Goal: Task Accomplishment & Management: Use online tool/utility

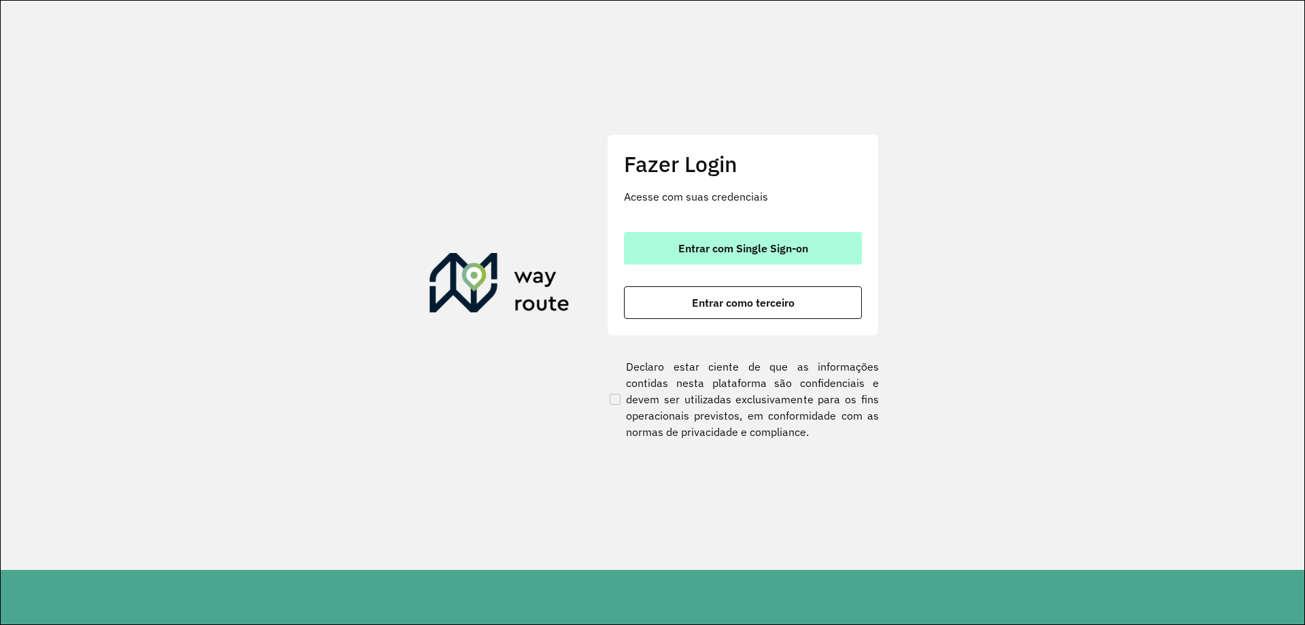
click at [751, 244] on span "Entrar com Single Sign-on" at bounding box center [743, 248] width 130 height 11
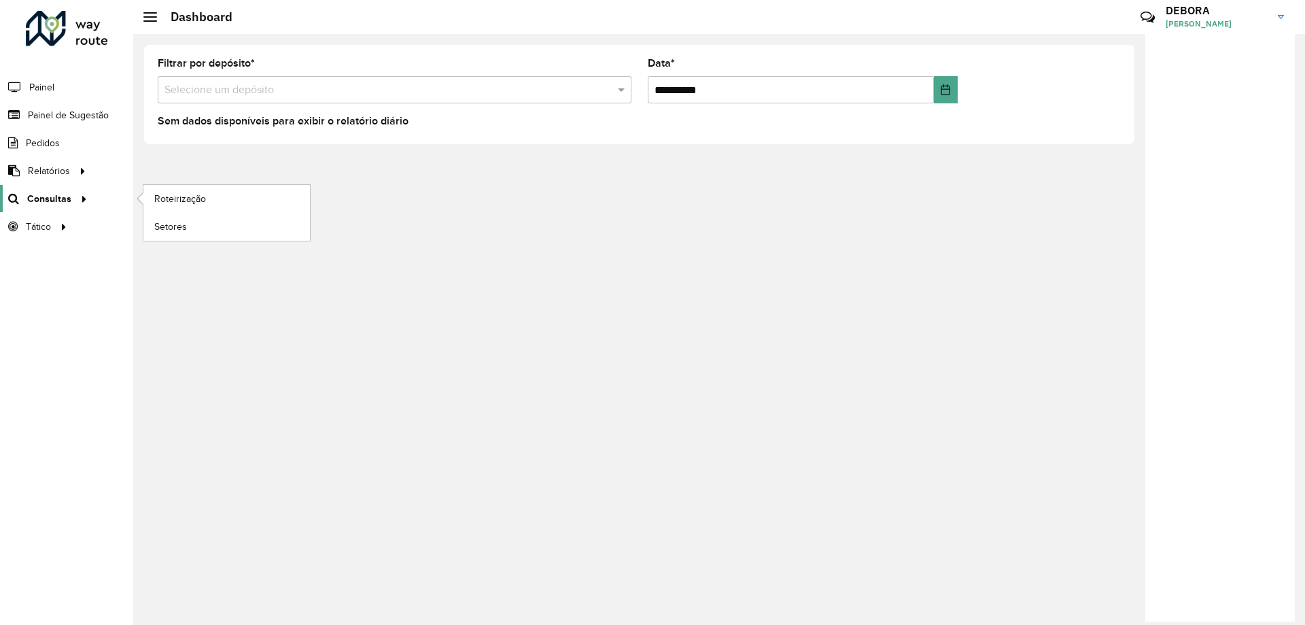
click at [35, 196] on span "Consultas" at bounding box center [49, 199] width 44 height 14
click at [69, 224] on div at bounding box center [63, 227] width 20 height 14
click at [85, 205] on icon at bounding box center [82, 198] width 12 height 20
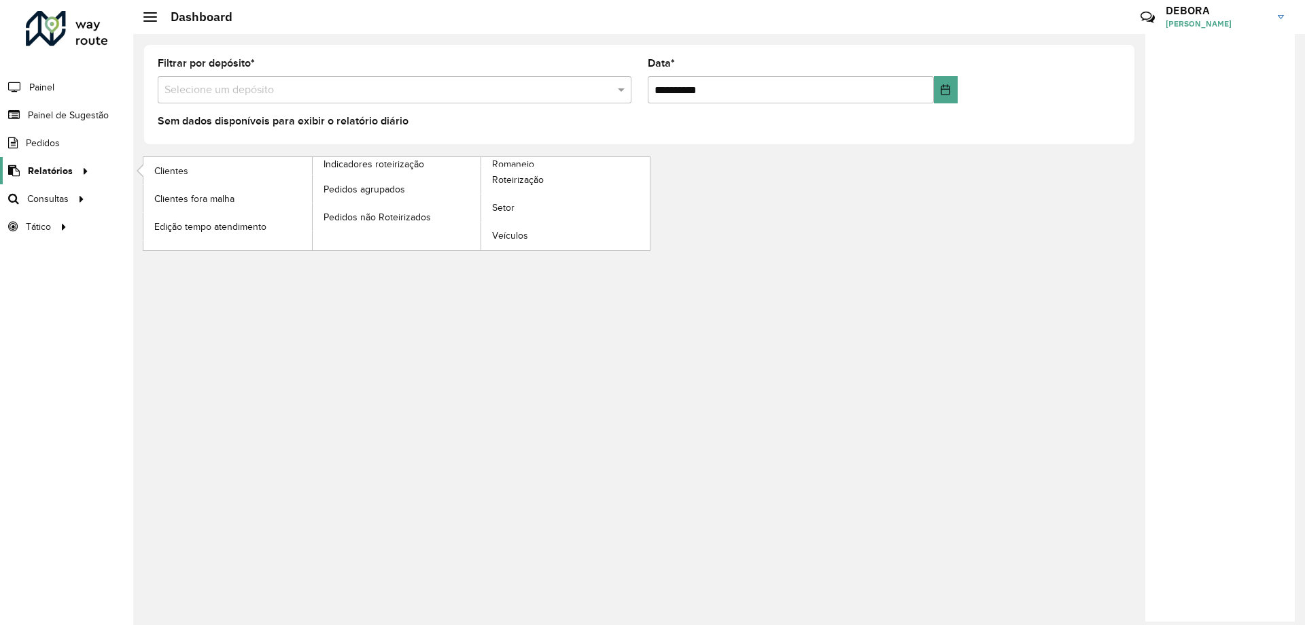
click at [74, 171] on div at bounding box center [83, 171] width 20 height 14
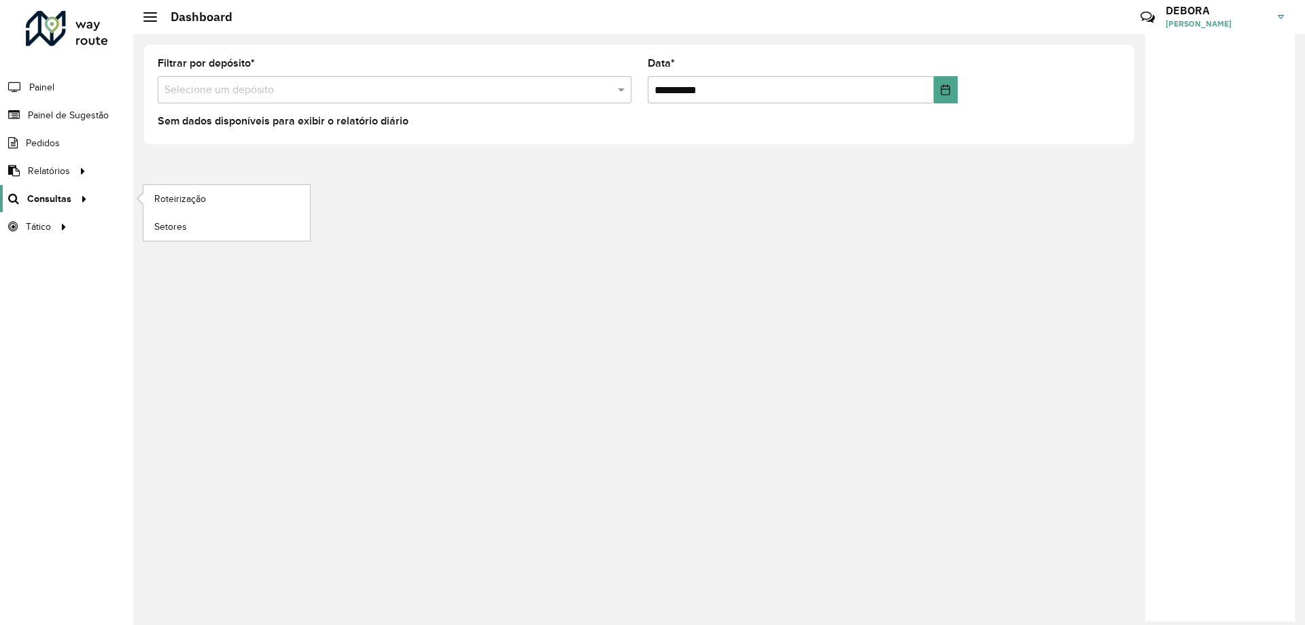
click at [76, 195] on icon at bounding box center [82, 198] width 12 height 20
click at [207, 192] on span "Roteirização" at bounding box center [181, 199] width 55 height 14
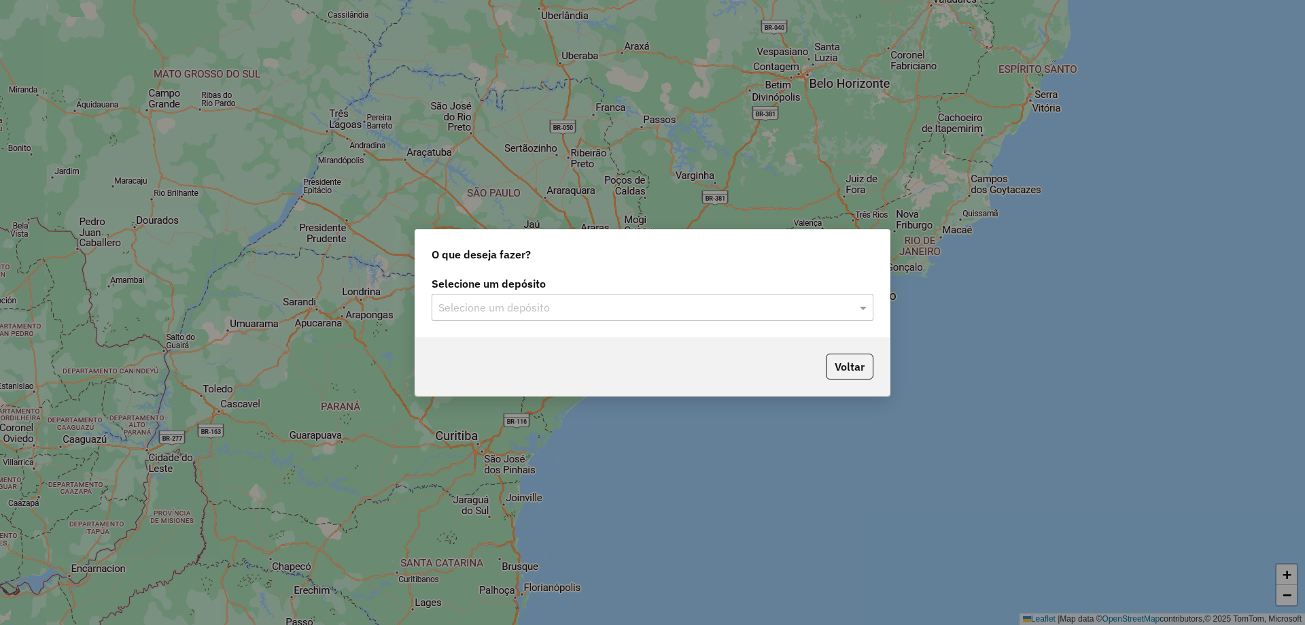
click at [624, 313] on input "text" at bounding box center [638, 308] width 401 height 16
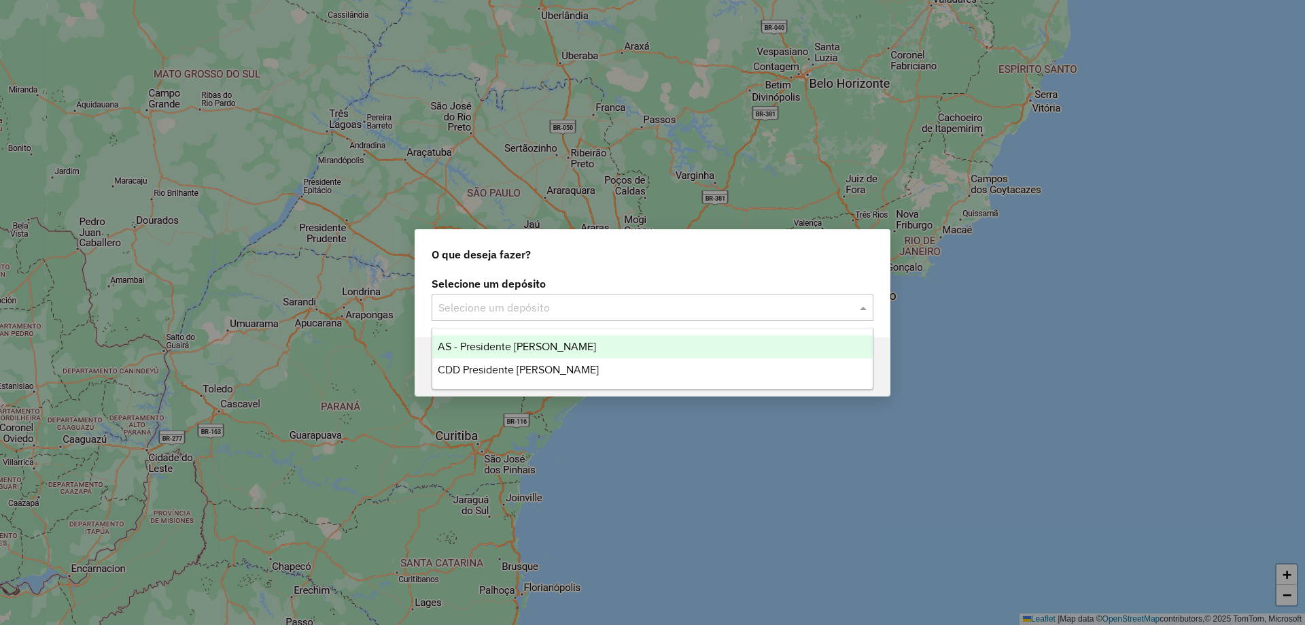
click at [476, 343] on span "AS - Presidente Prudente" at bounding box center [517, 346] width 158 height 12
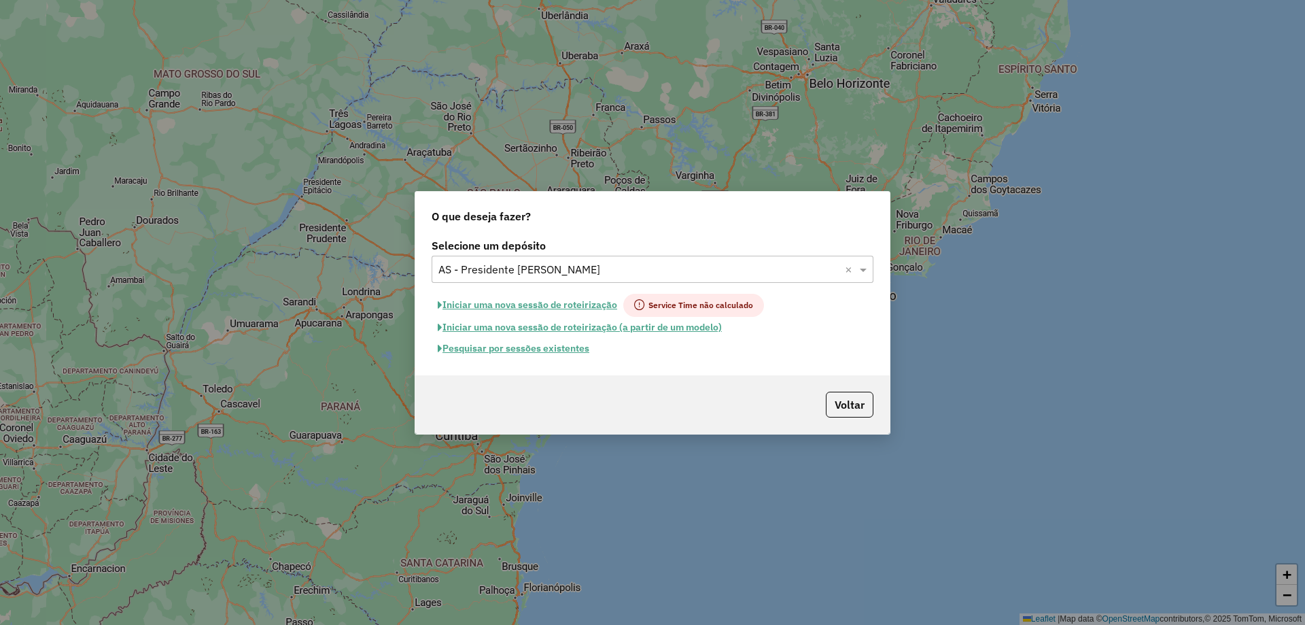
click at [587, 265] on input "text" at bounding box center [638, 270] width 401 height 16
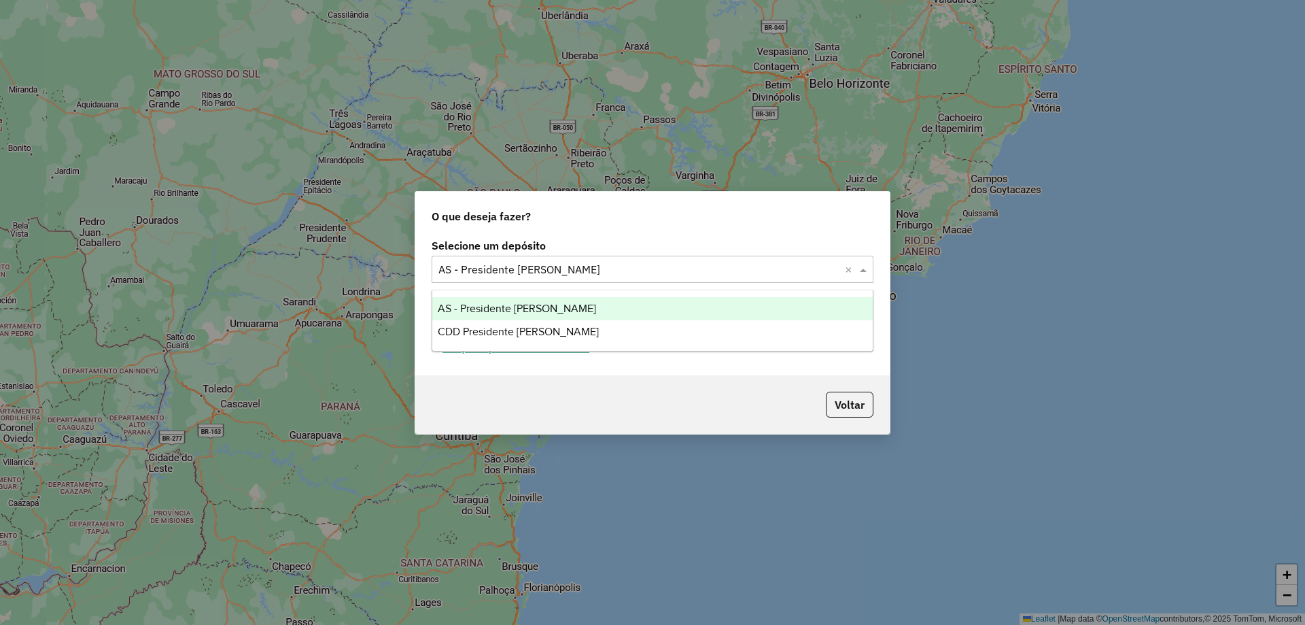
click at [521, 315] on div "AS - Presidente Prudente" at bounding box center [652, 308] width 440 height 23
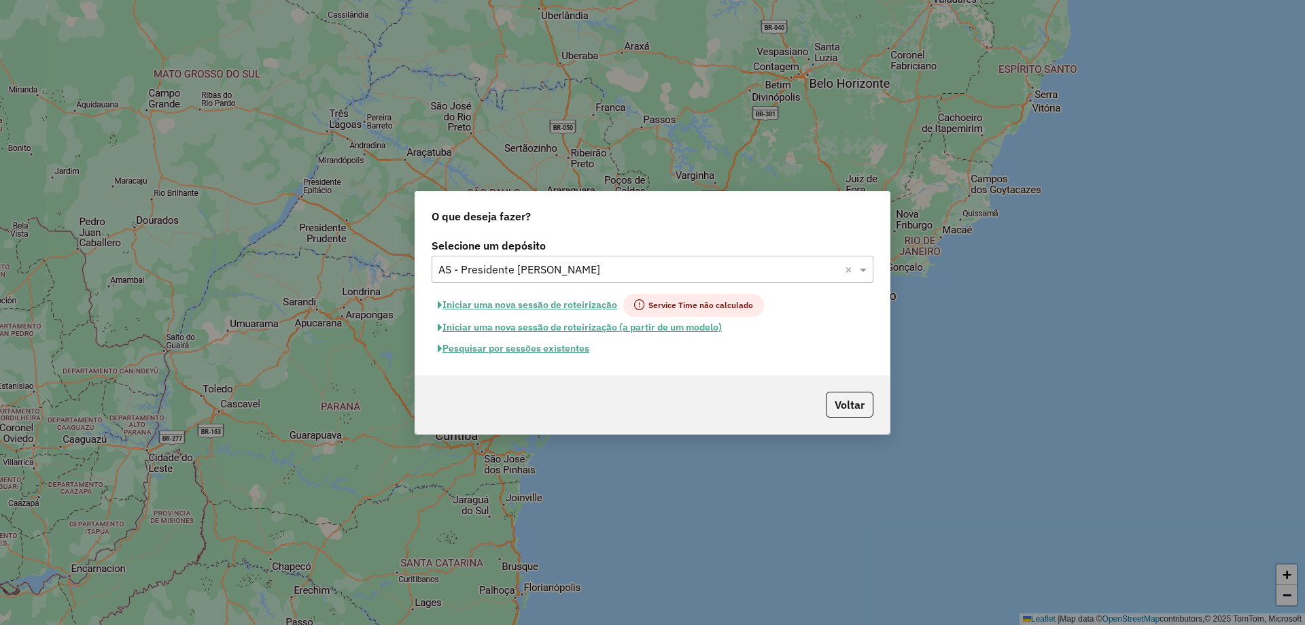
click at [542, 264] on input "text" at bounding box center [638, 270] width 401 height 16
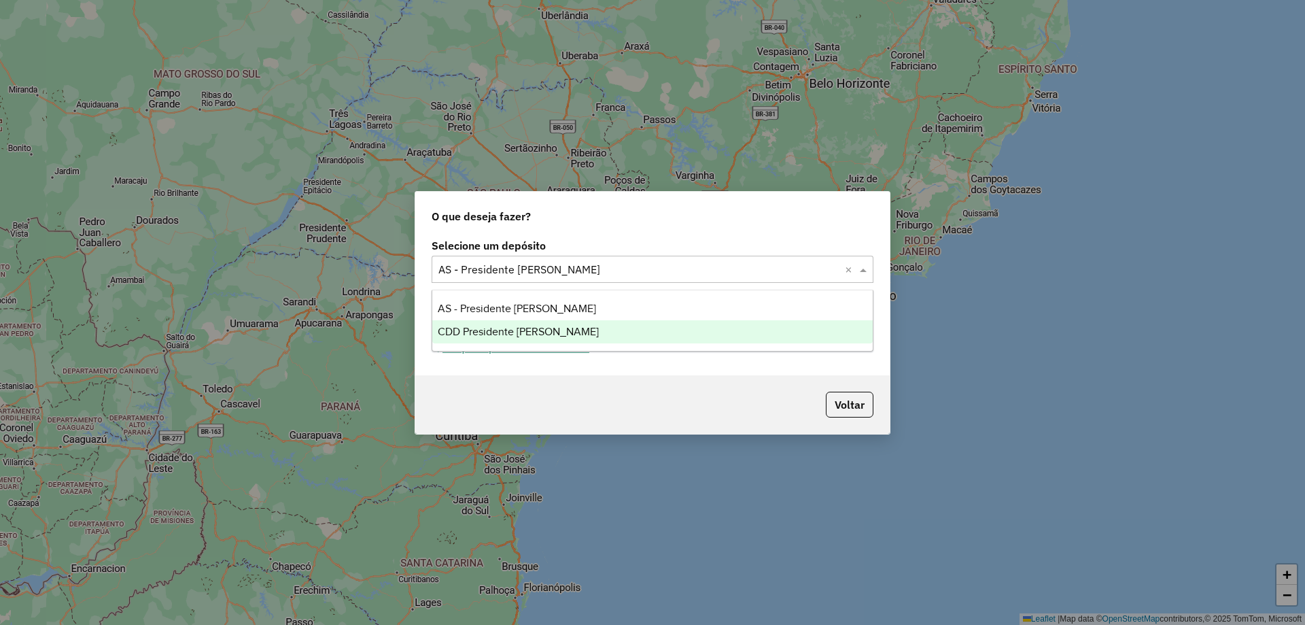
click at [505, 338] on div "CDD Presidente [PERSON_NAME]" at bounding box center [652, 331] width 440 height 23
click at [572, 277] on div "Selecione um depósito × CDD Presidente Prudente ×" at bounding box center [653, 269] width 442 height 27
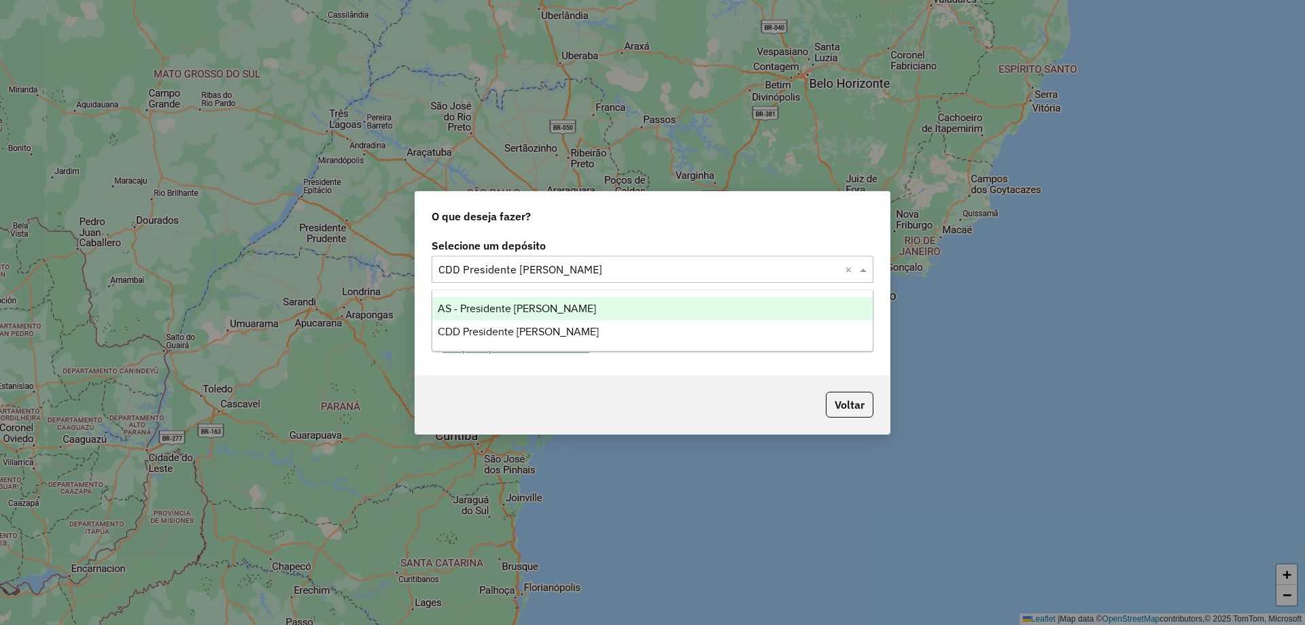
click at [507, 309] on span "AS - Presidente Prudente" at bounding box center [517, 308] width 158 height 12
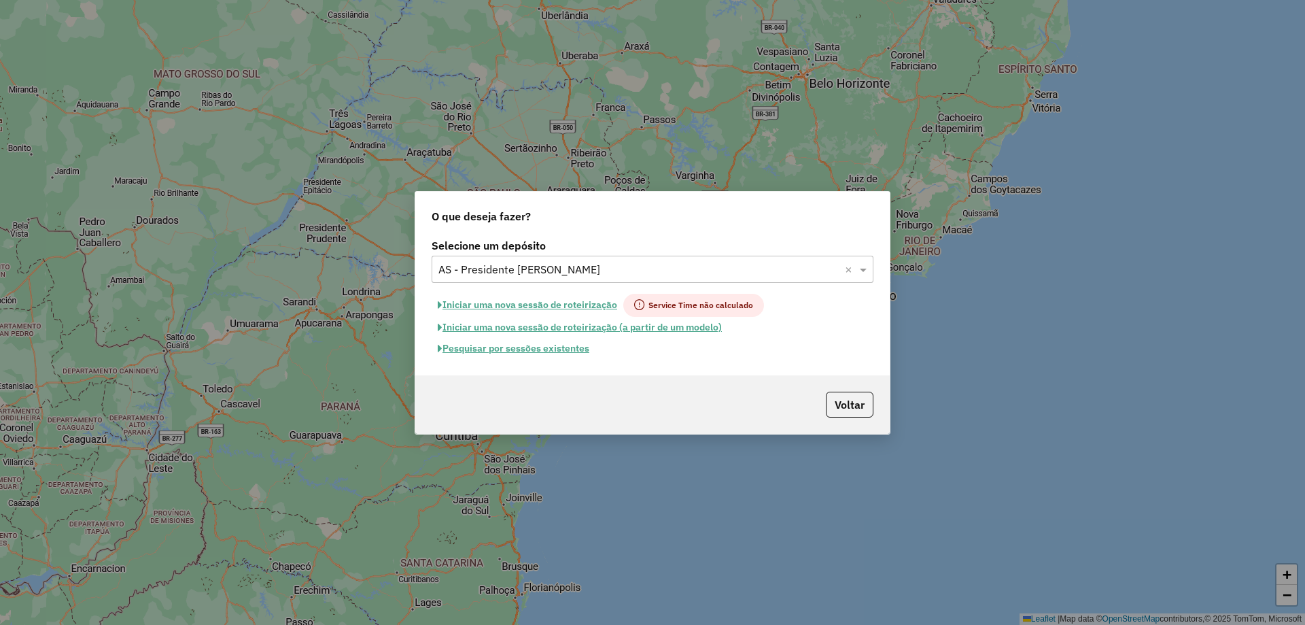
click at [531, 286] on div "Selecione um depósito Selecione um depósito × AS - Presidente Prudente × Inicia…" at bounding box center [652, 305] width 474 height 140
click at [541, 300] on button "Iniciar uma nova sessão de roteirização" at bounding box center [528, 305] width 192 height 23
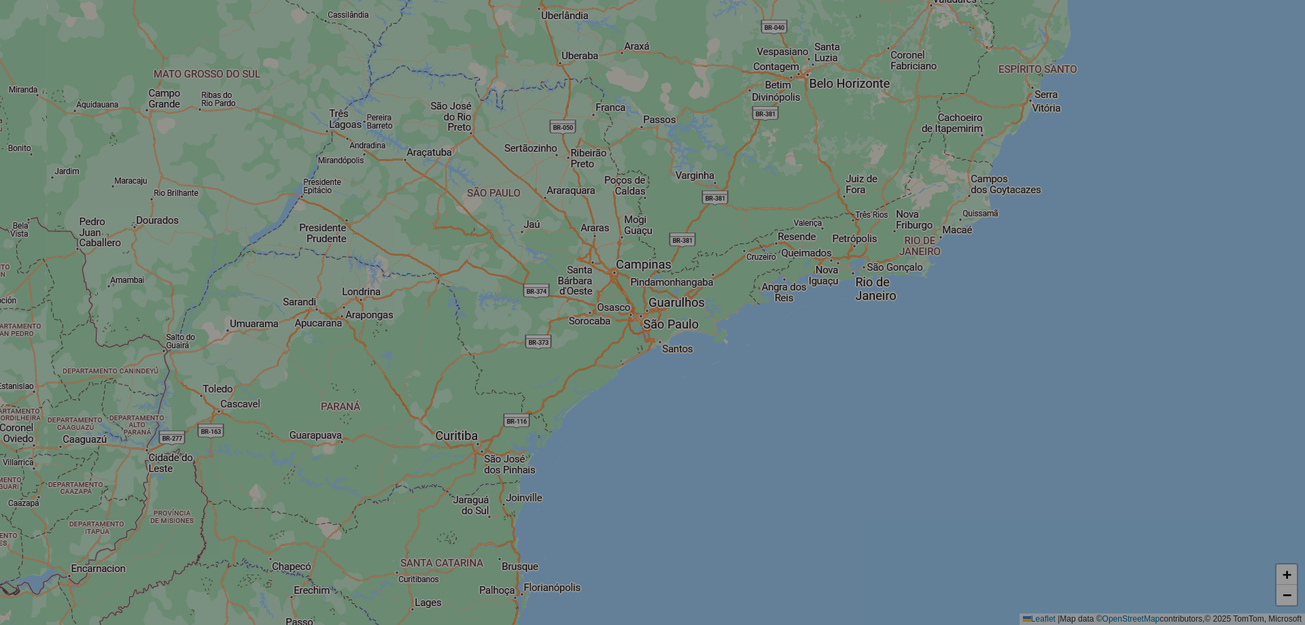
select select "*"
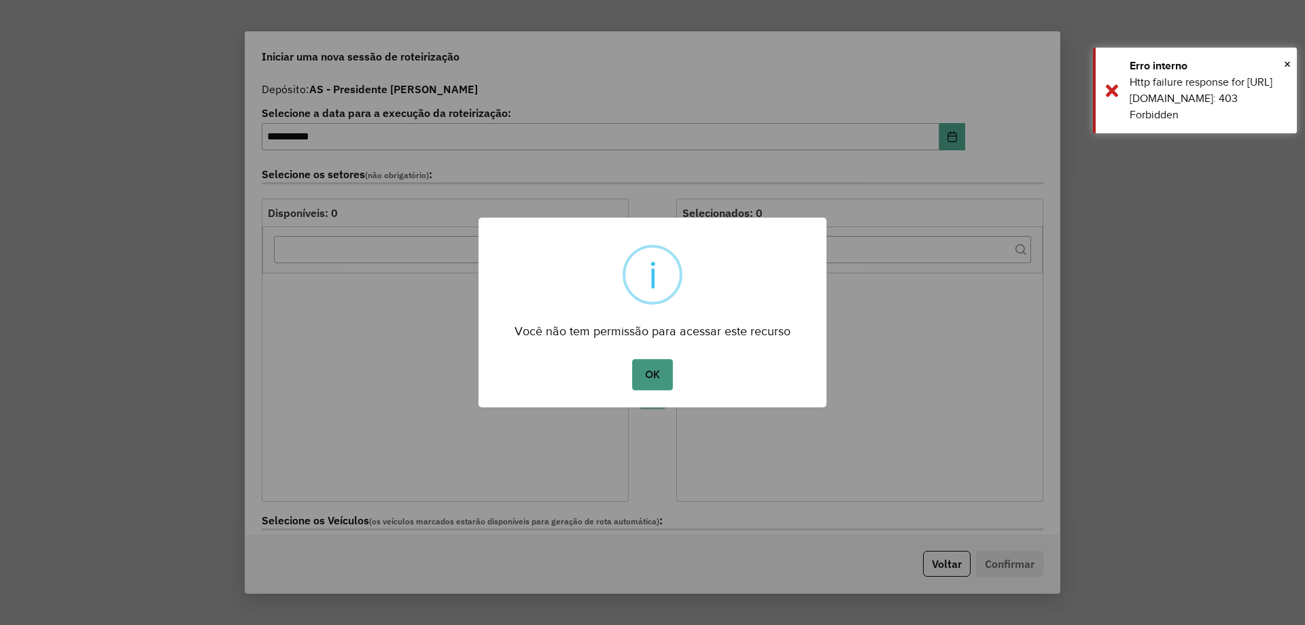
click at [655, 366] on button "OK" at bounding box center [652, 374] width 40 height 31
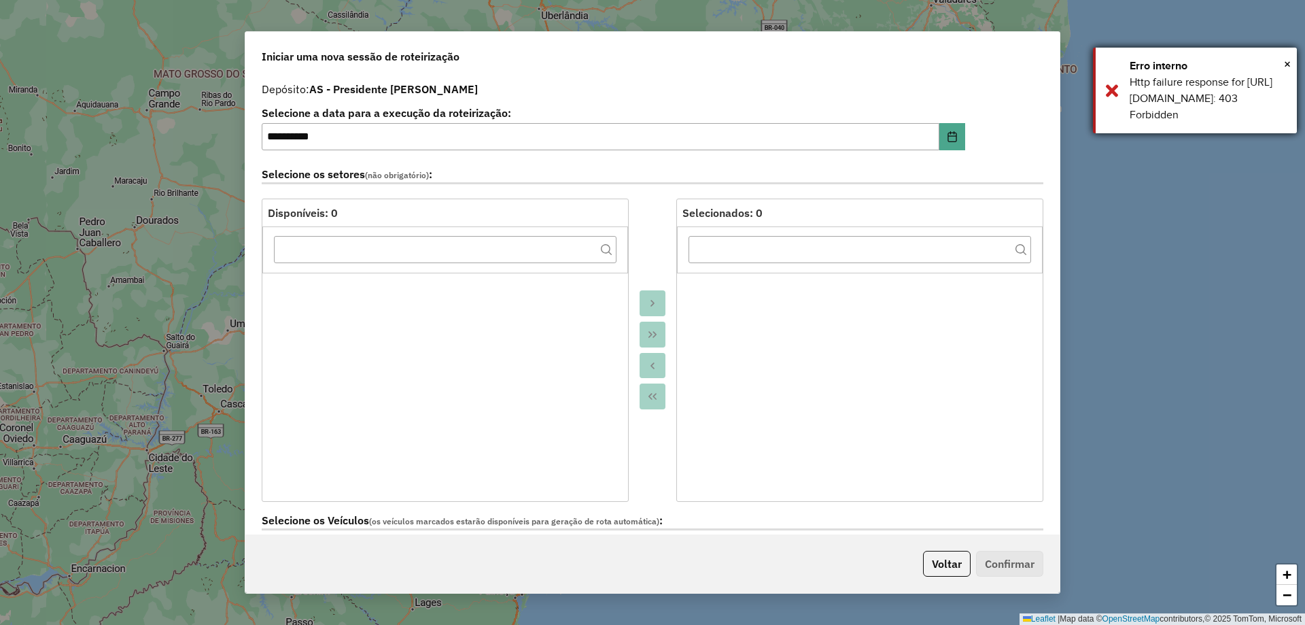
click at [1117, 92] on div "× Erro interno Http failure response for https://apim.ambevdevs.com.br/roteiriz…" at bounding box center [1195, 91] width 204 height 86
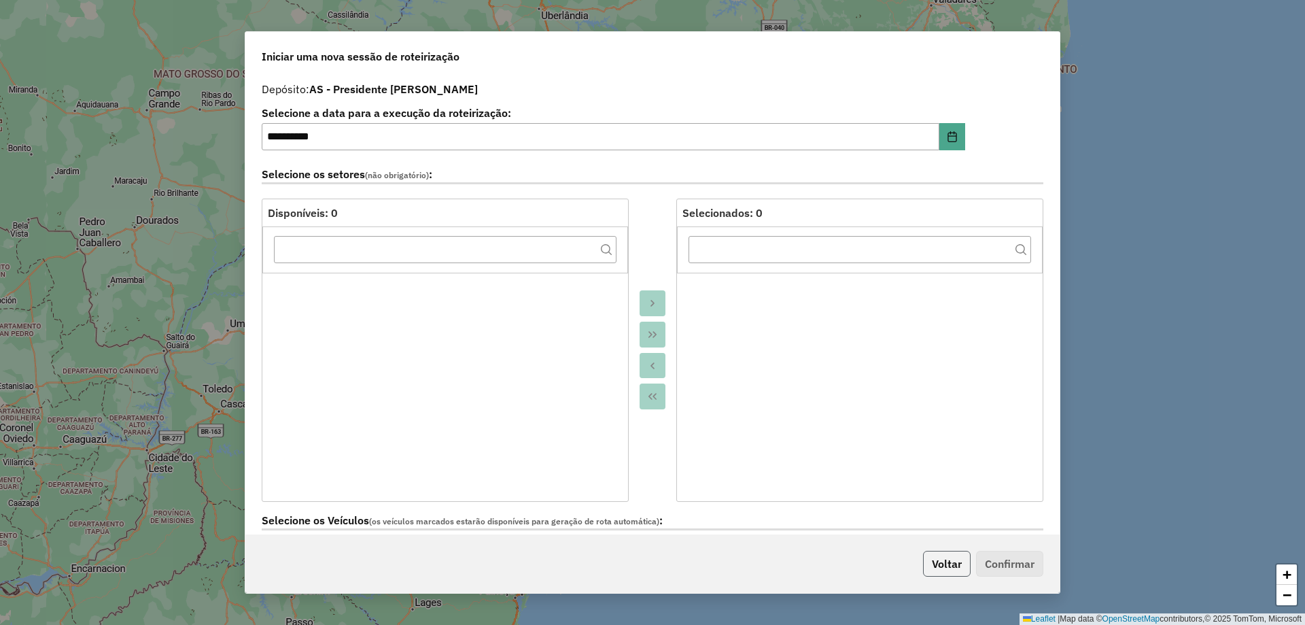
click at [955, 557] on button "Voltar" at bounding box center [947, 563] width 48 height 26
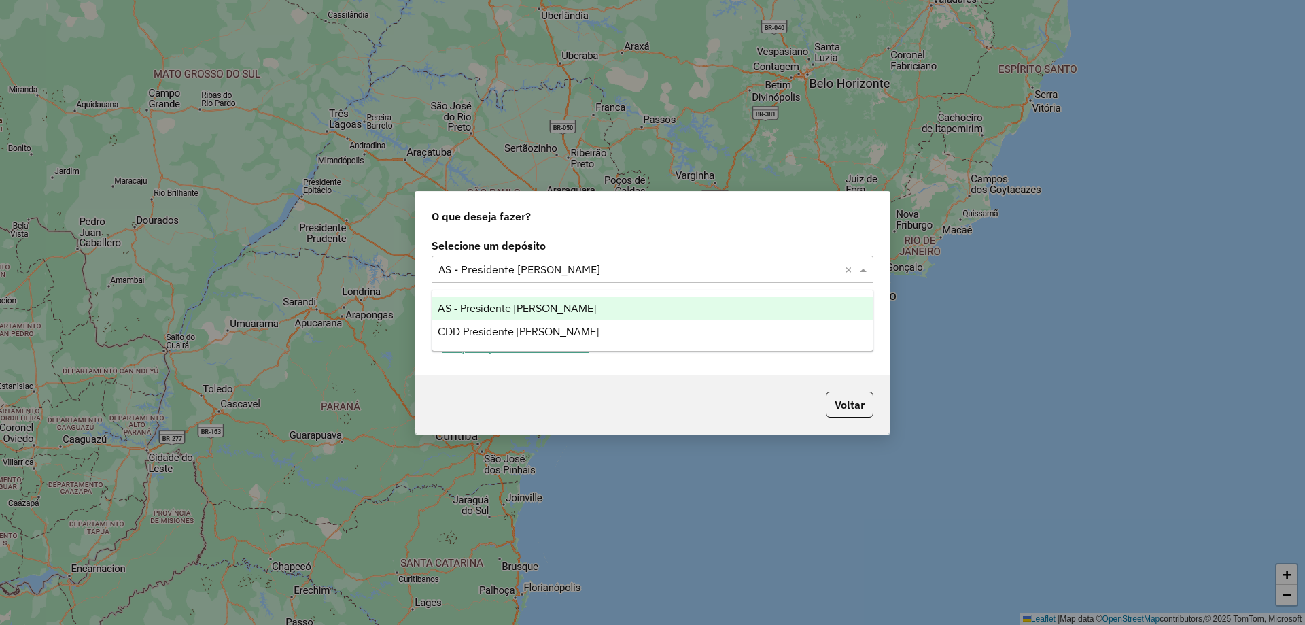
click at [587, 274] on input "text" at bounding box center [638, 270] width 401 height 16
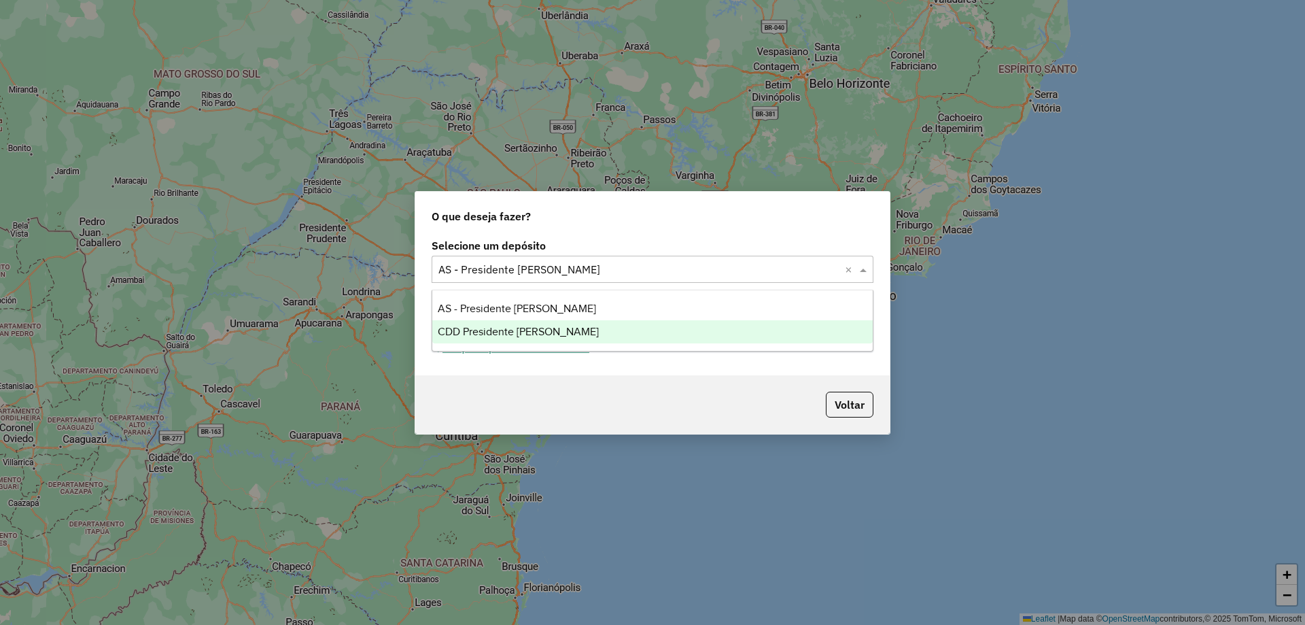
click at [501, 336] on span "CDD Presidente [PERSON_NAME]" at bounding box center [518, 332] width 161 height 12
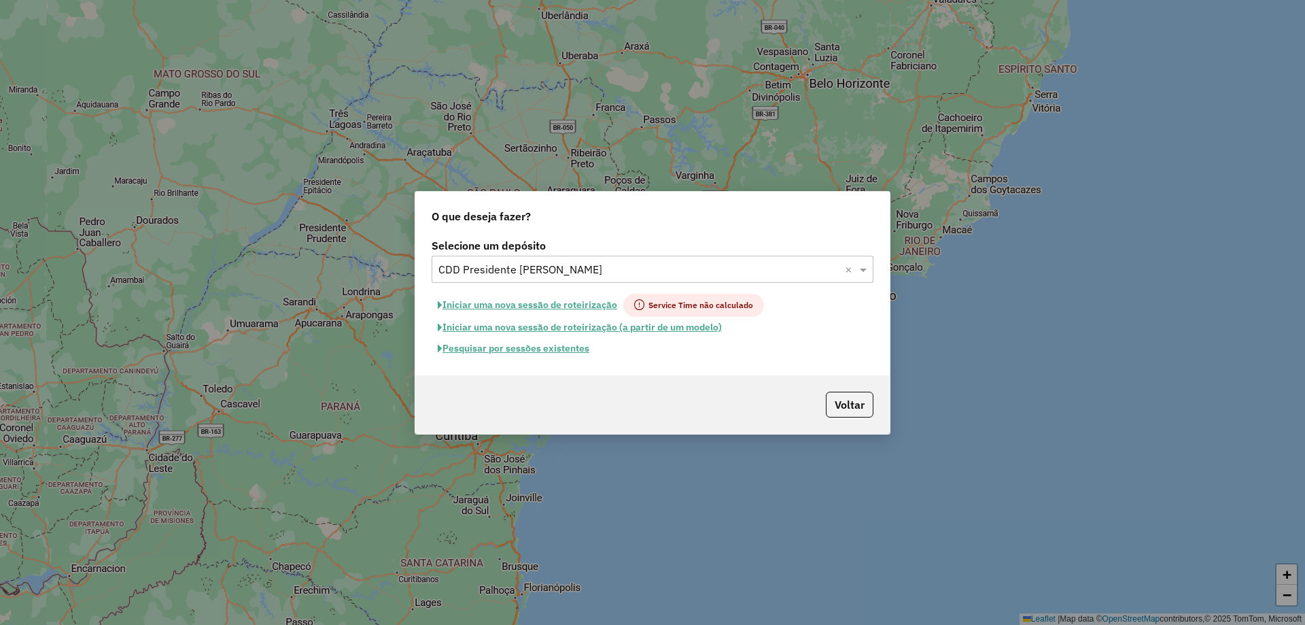
click at [551, 327] on button "Iniciar uma nova sessão de roteirização (a partir de um modelo)" at bounding box center [580, 327] width 296 height 21
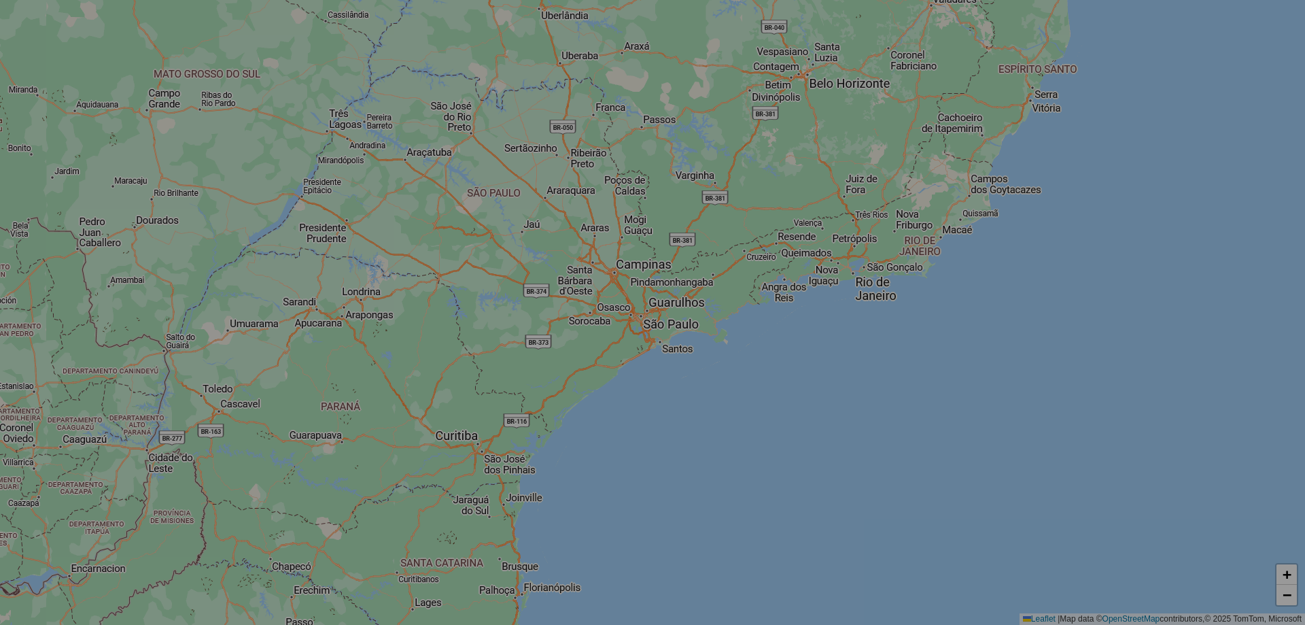
select select "*"
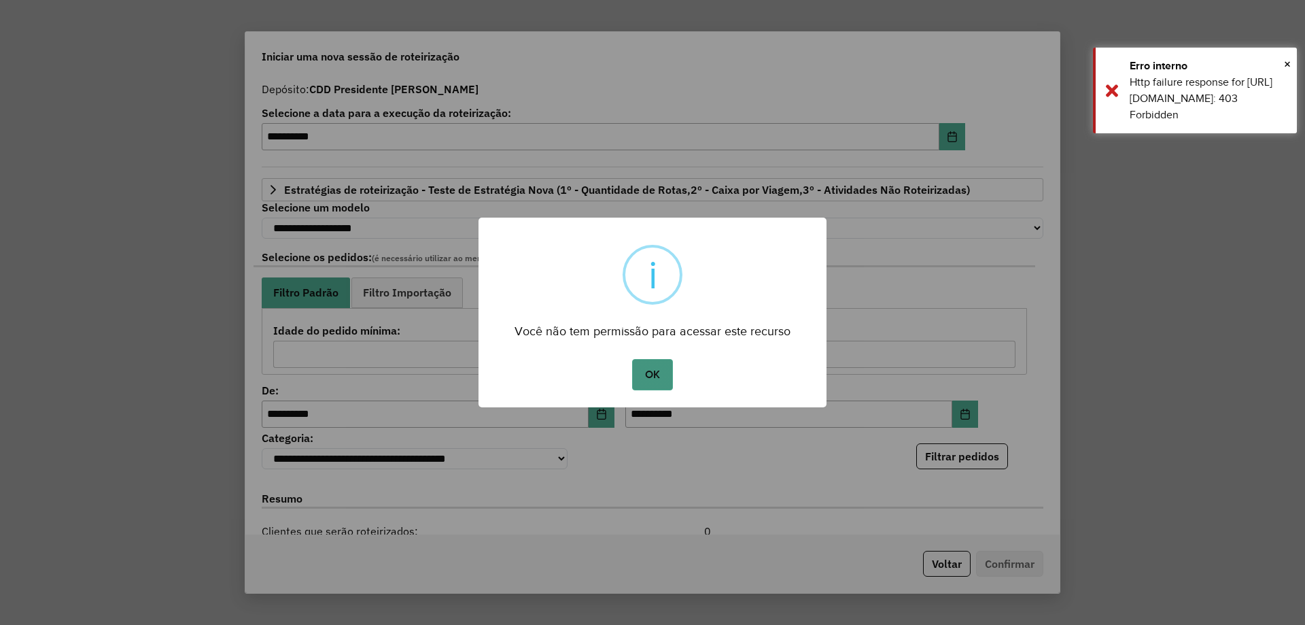
click at [642, 372] on button "OK" at bounding box center [652, 374] width 40 height 31
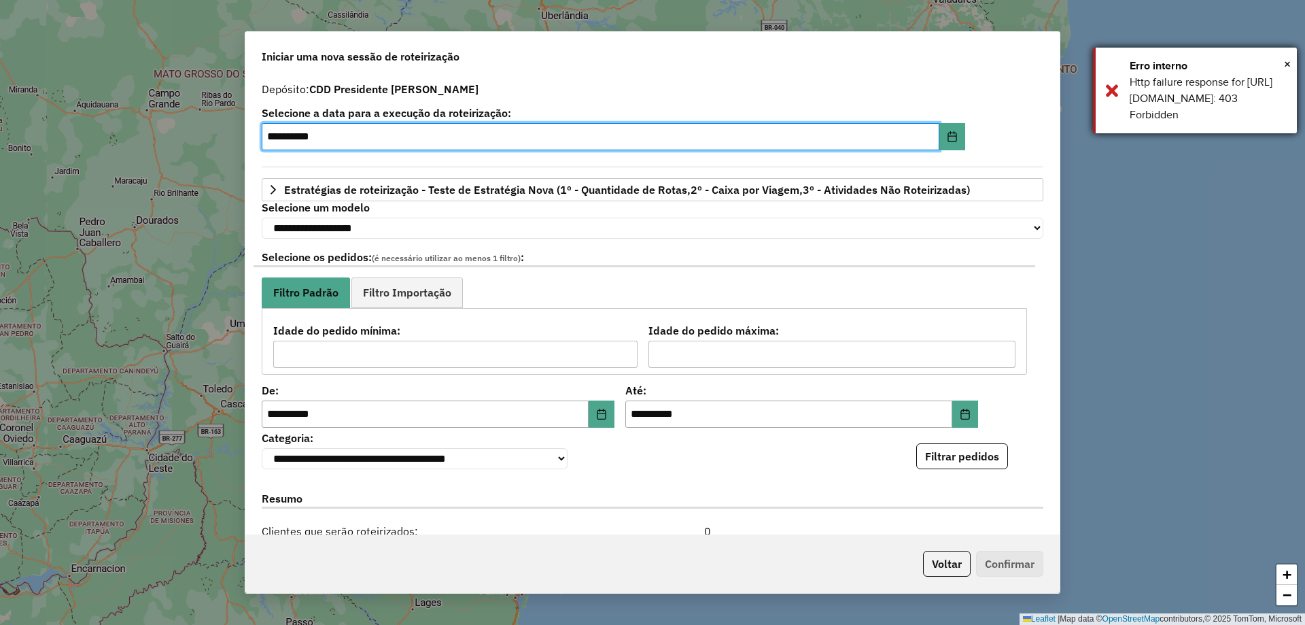
click at [1115, 97] on div "× Erro interno Http failure response for https://apim.ambevdevs.com.br/roteiriz…" at bounding box center [1195, 91] width 204 height 86
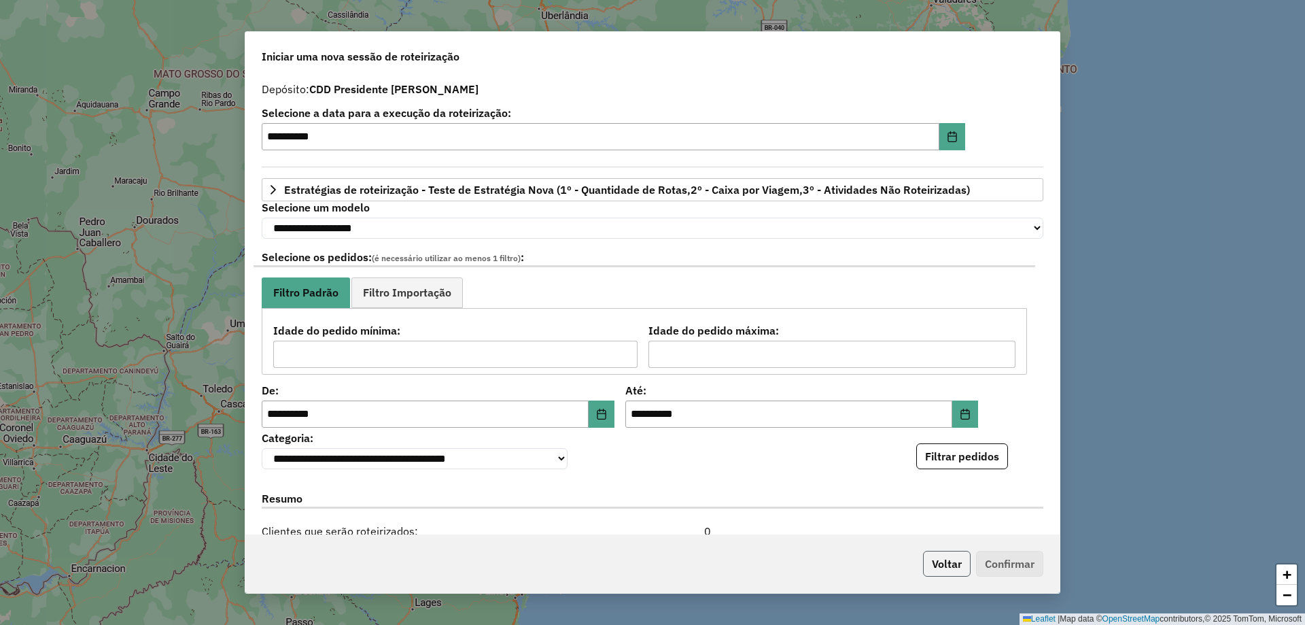
click at [954, 566] on button "Voltar" at bounding box center [947, 563] width 48 height 26
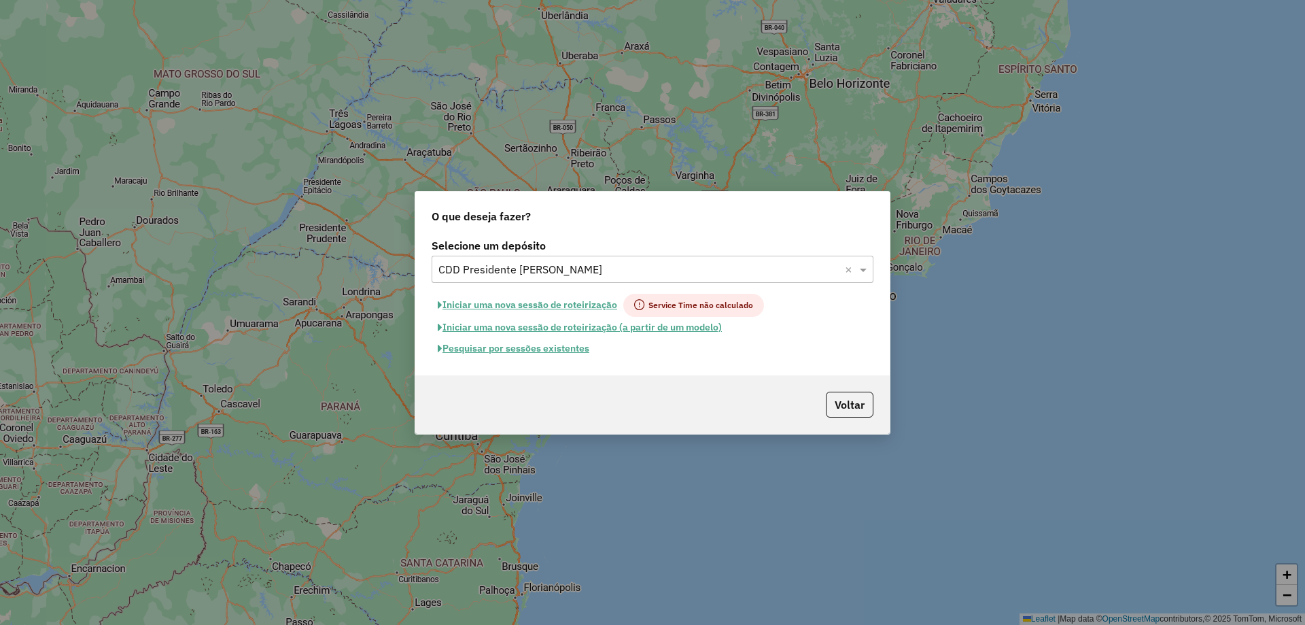
click at [525, 354] on button "Pesquisar por sessões existentes" at bounding box center [514, 348] width 164 height 21
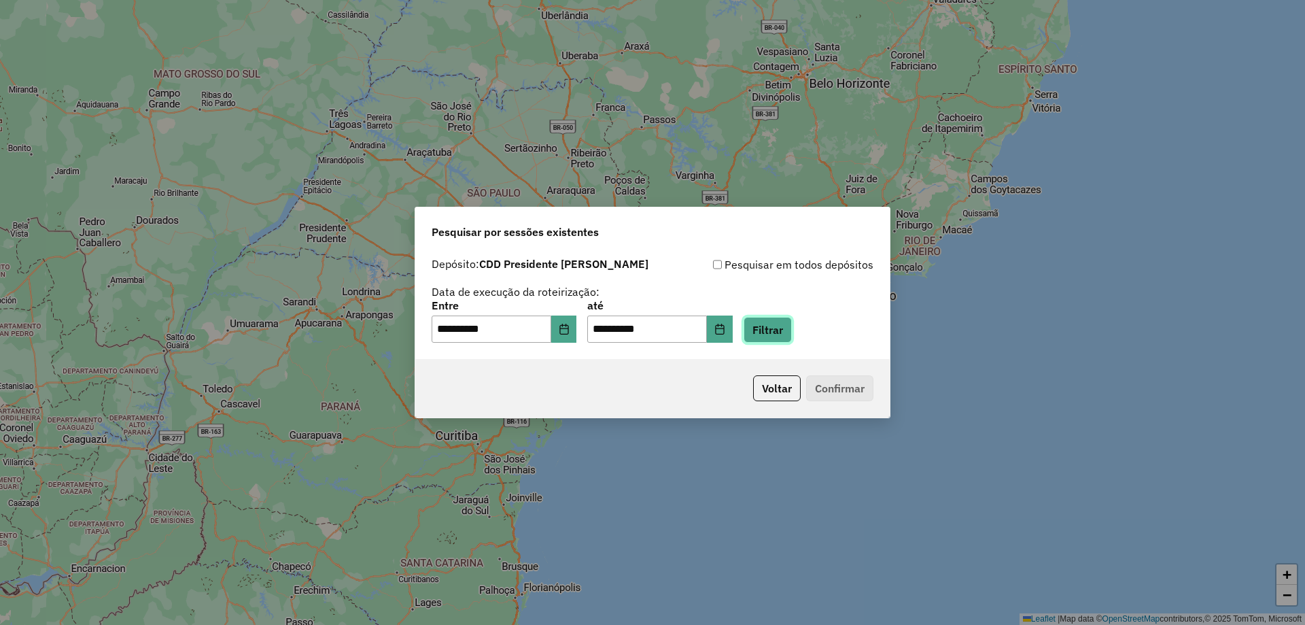
click at [790, 336] on button "Filtrar" at bounding box center [767, 330] width 48 height 26
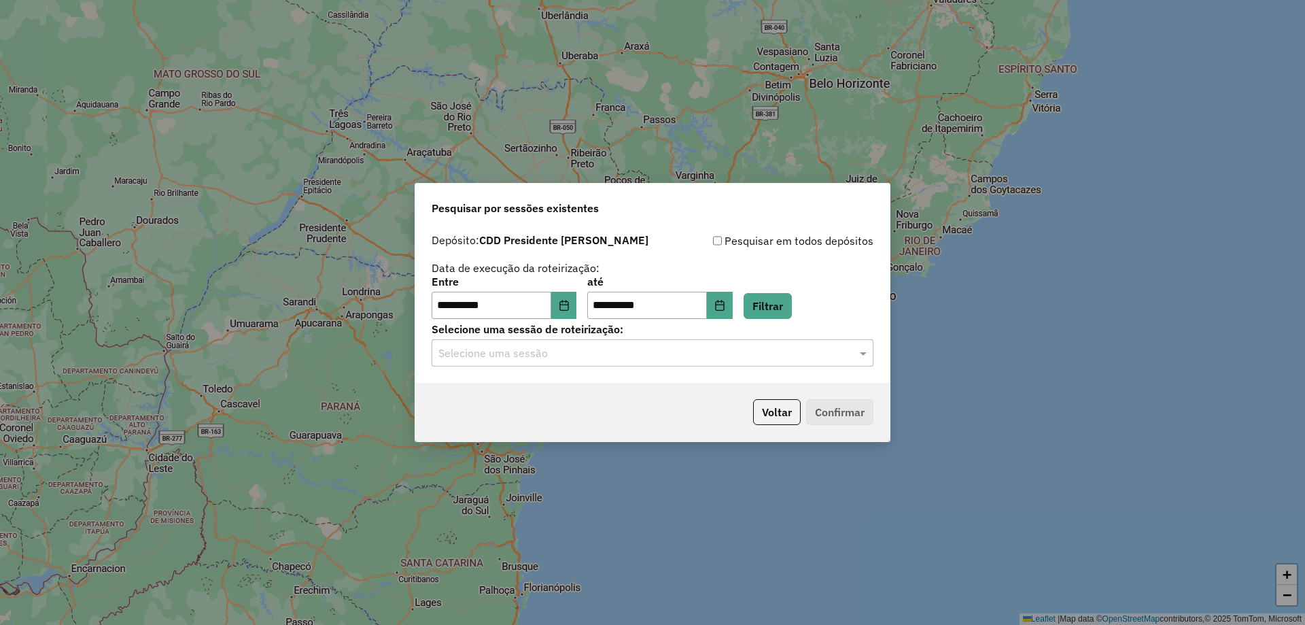
click at [682, 345] on input "text" at bounding box center [638, 353] width 401 height 16
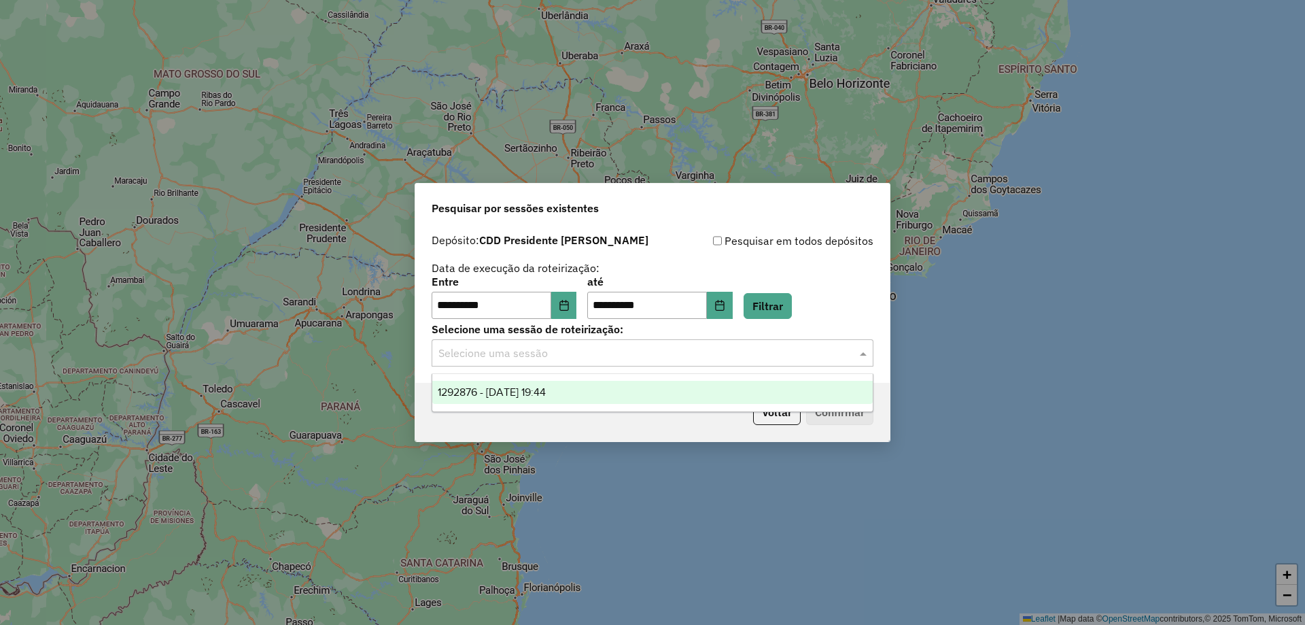
click at [479, 381] on div "1292876 - 11/10/2025 19:44" at bounding box center [652, 392] width 440 height 23
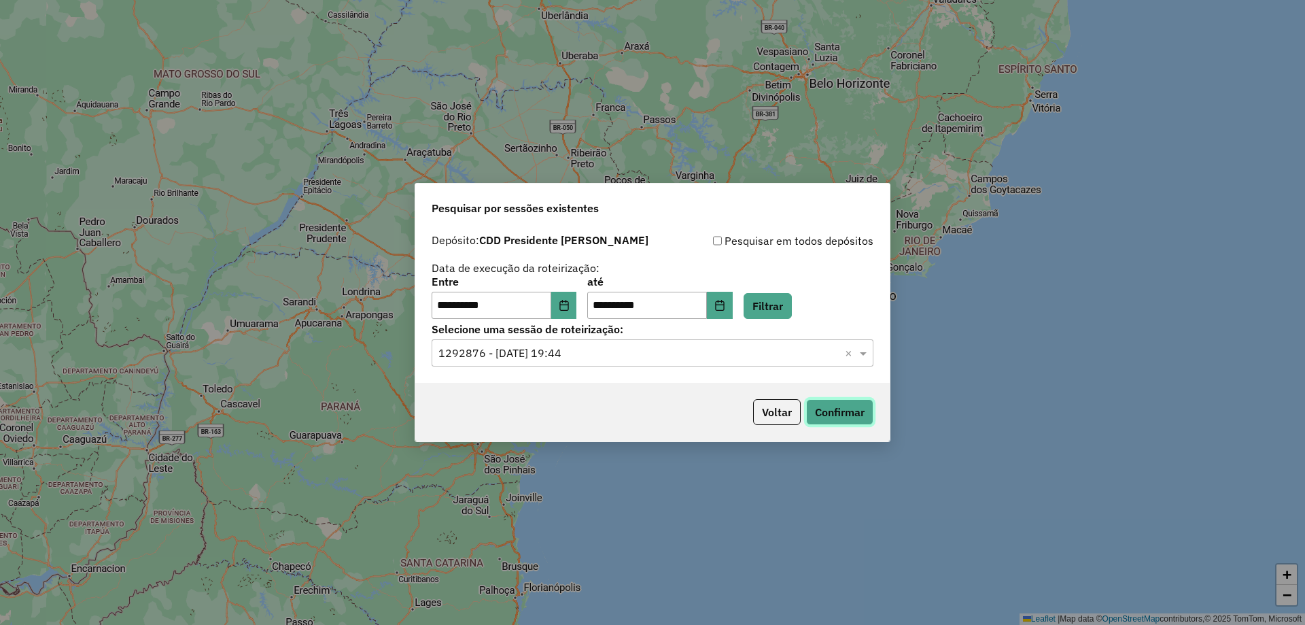
click at [820, 412] on button "Confirmar" at bounding box center [839, 412] width 67 height 26
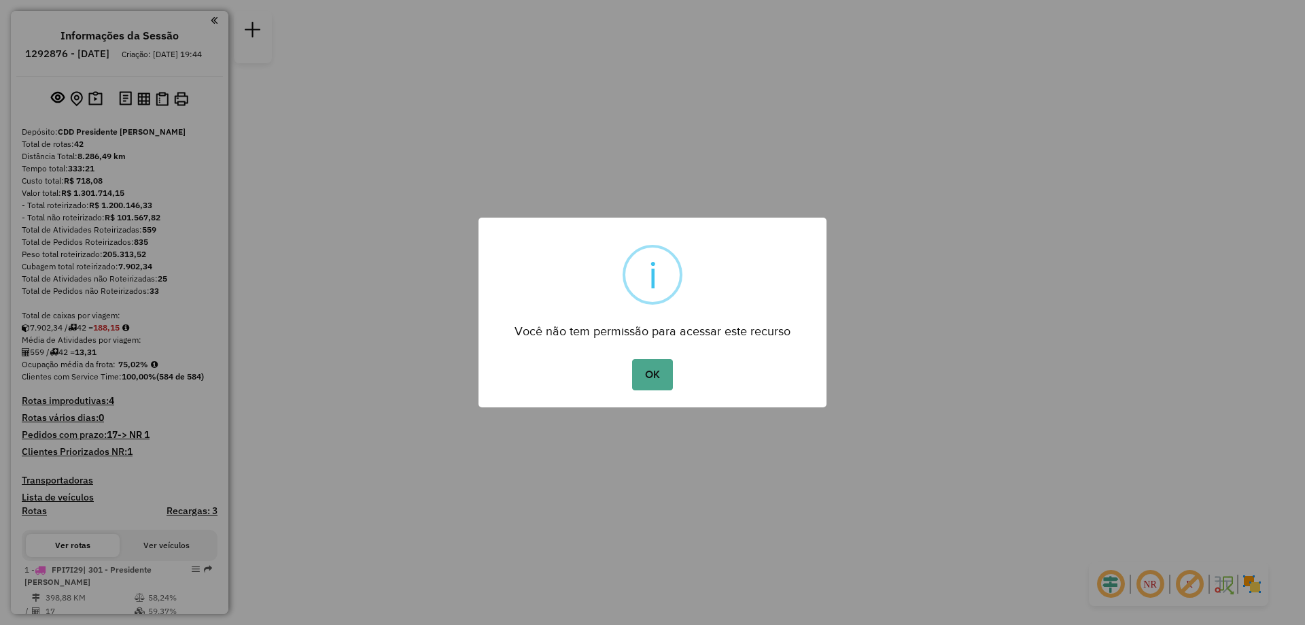
click at [632, 359] on button "OK" at bounding box center [652, 374] width 40 height 31
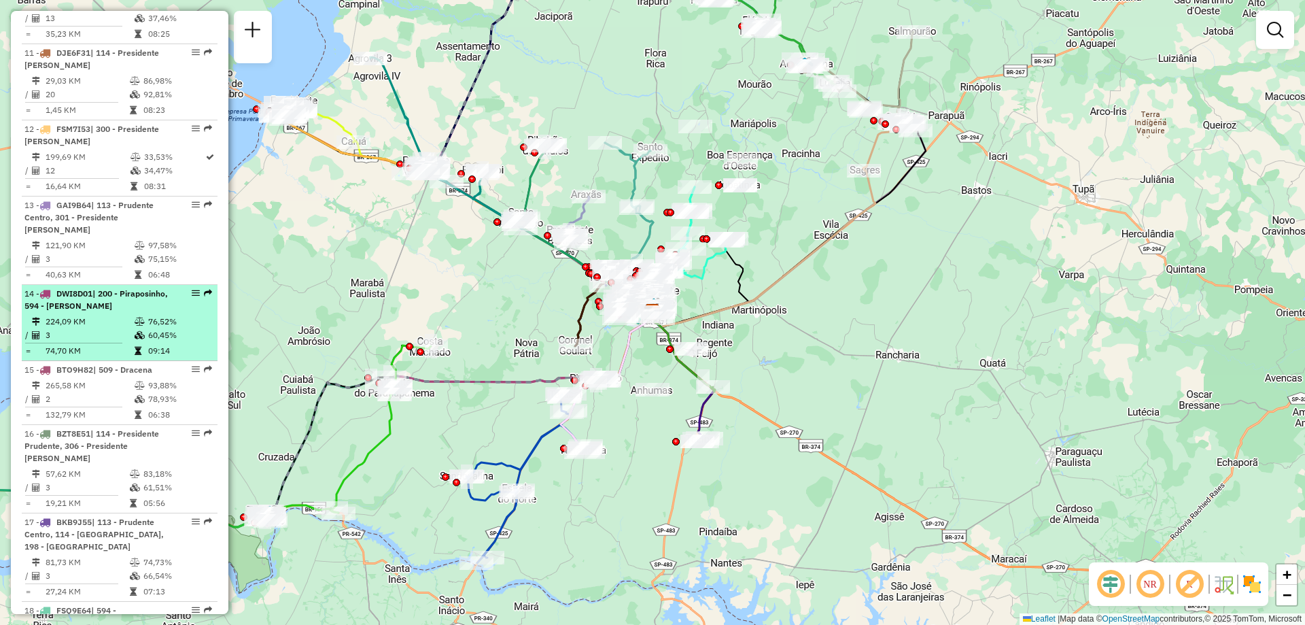
scroll to position [1295, 0]
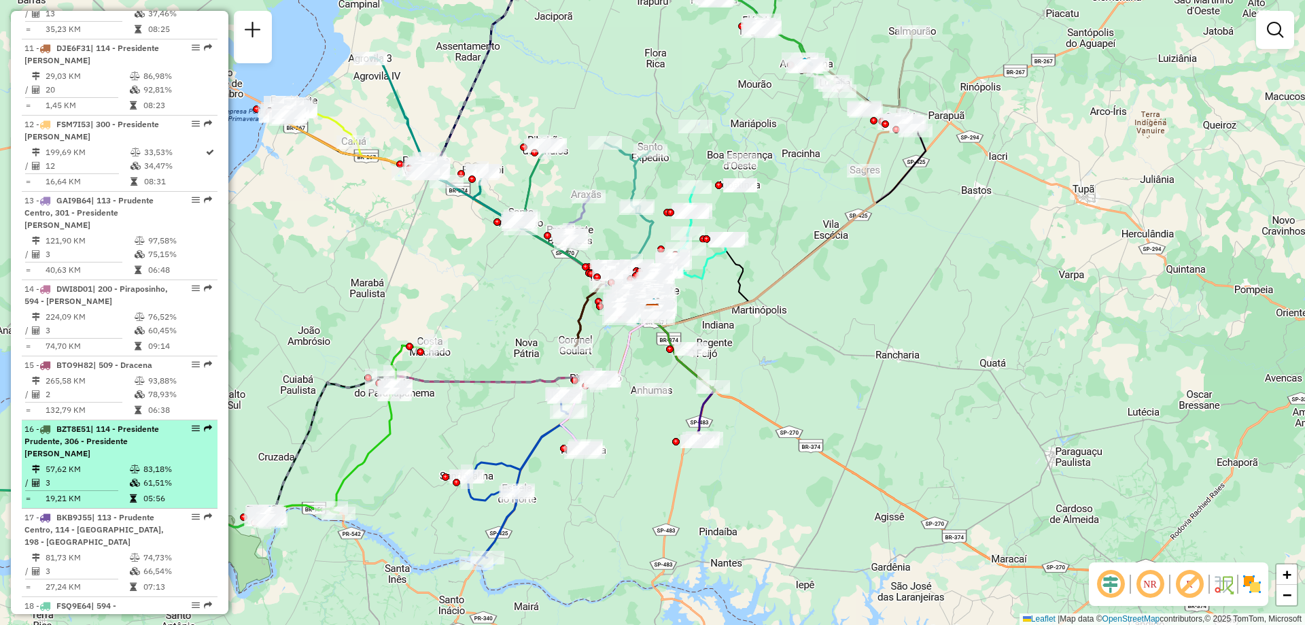
click at [108, 434] on div "16 - BZT8E51 | 114 - Presidente Prudente, 306 - Presidente [PERSON_NAME]" at bounding box center [96, 441] width 144 height 37
select select "**********"
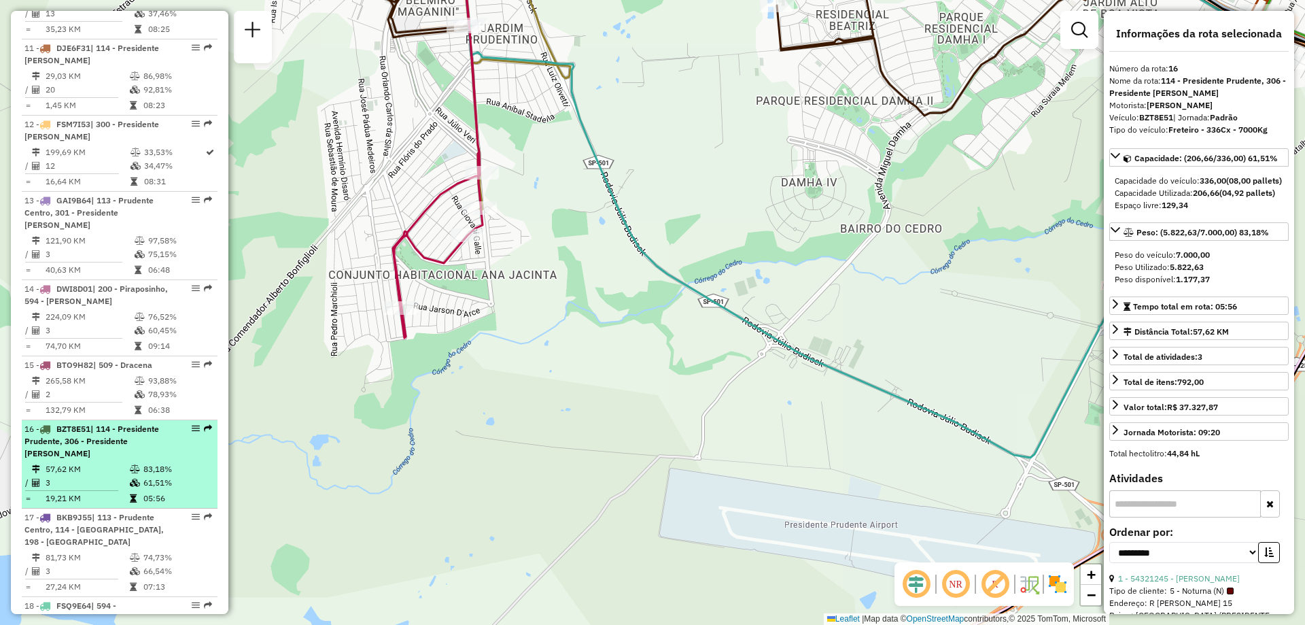
click at [97, 462] on td "57,62 KM" at bounding box center [87, 469] width 84 height 14
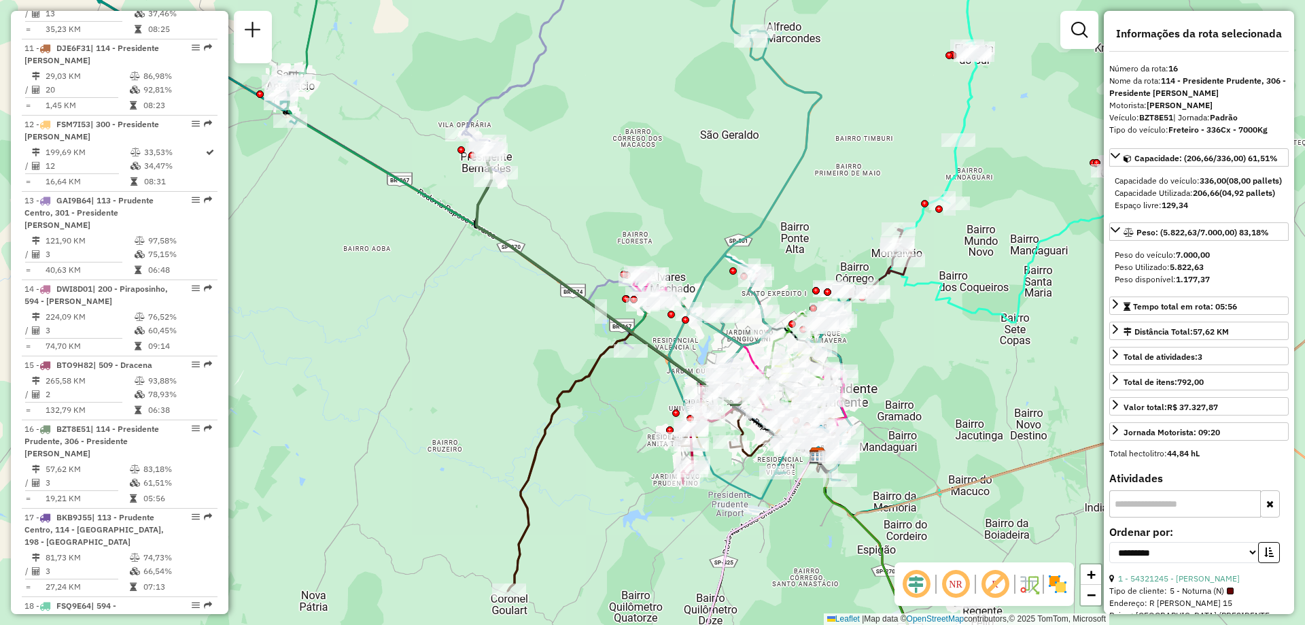
drag, startPoint x: 150, startPoint y: 434, endPoint x: 470, endPoint y: 490, distance: 325.0
click at [468, 490] on div "Janela de atendimento Grade de atendimento Capacidade Transportadoras Veículos …" at bounding box center [652, 312] width 1305 height 625
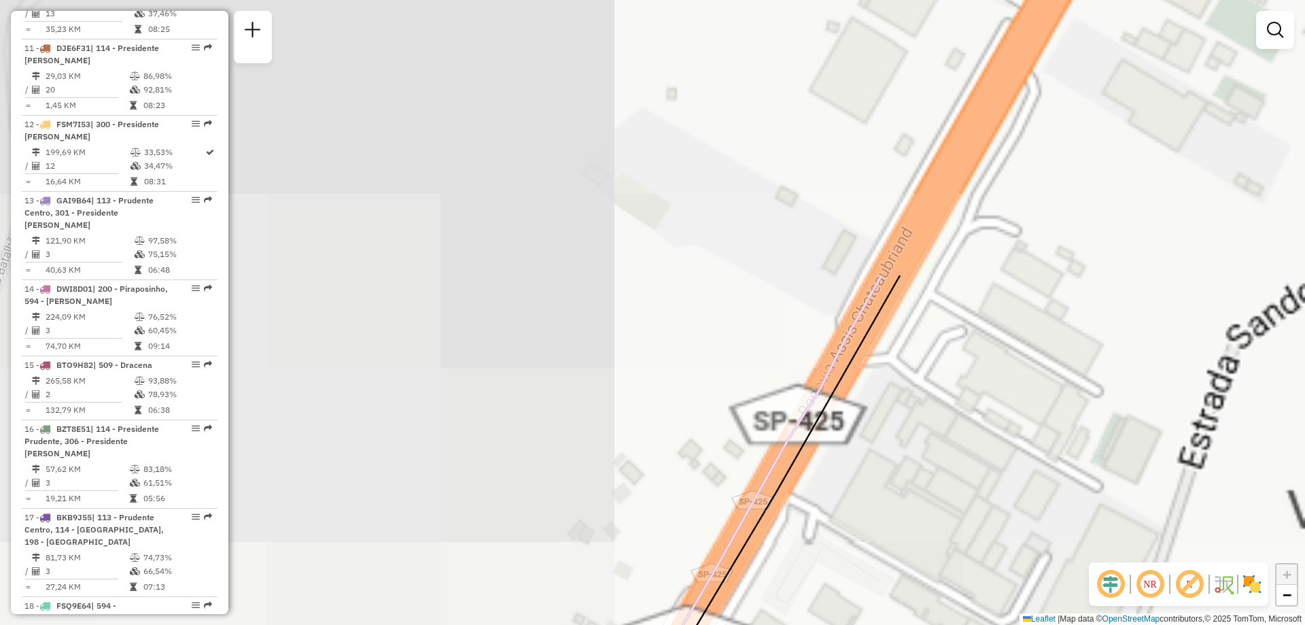
drag, startPoint x: 858, startPoint y: 313, endPoint x: 532, endPoint y: 651, distance: 469.1
click at [532, 624] on html "Aguarde... Pop-up bloqueado! Seu navegador bloqueou automáticamente a abertura …" at bounding box center [652, 312] width 1305 height 625
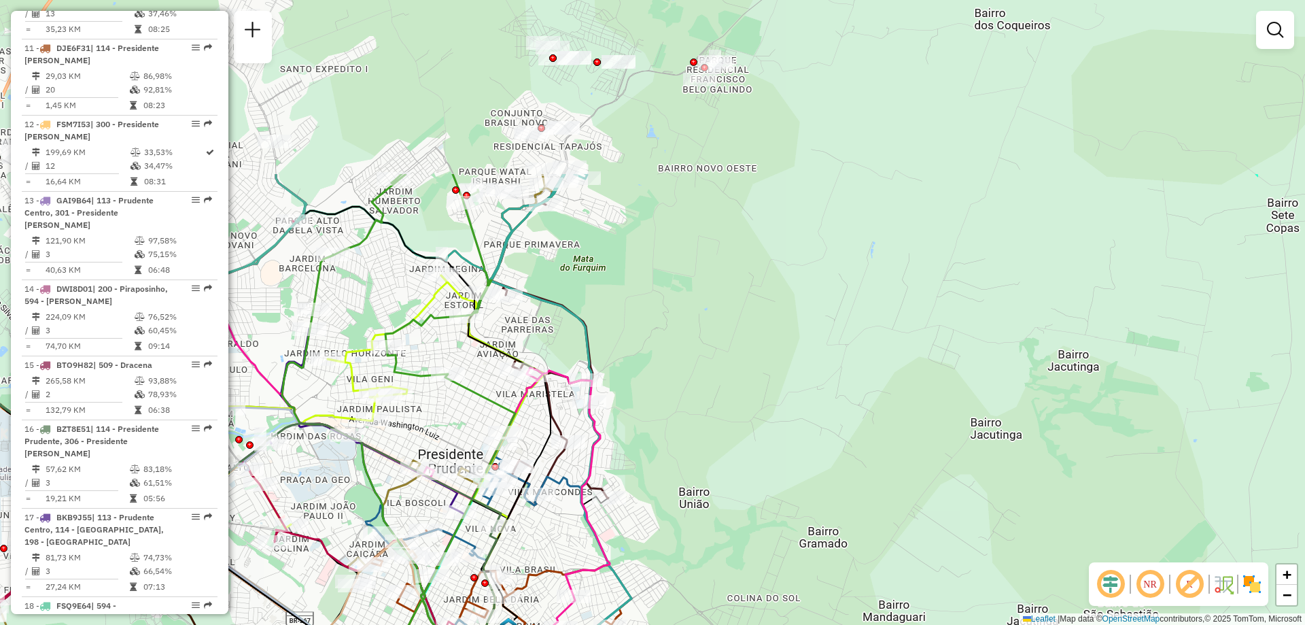
drag, startPoint x: 870, startPoint y: 145, endPoint x: 692, endPoint y: 382, distance: 295.6
click at [692, 382] on div "Janela de atendimento Grade de atendimento Capacidade Transportadoras Veículos …" at bounding box center [652, 312] width 1305 height 625
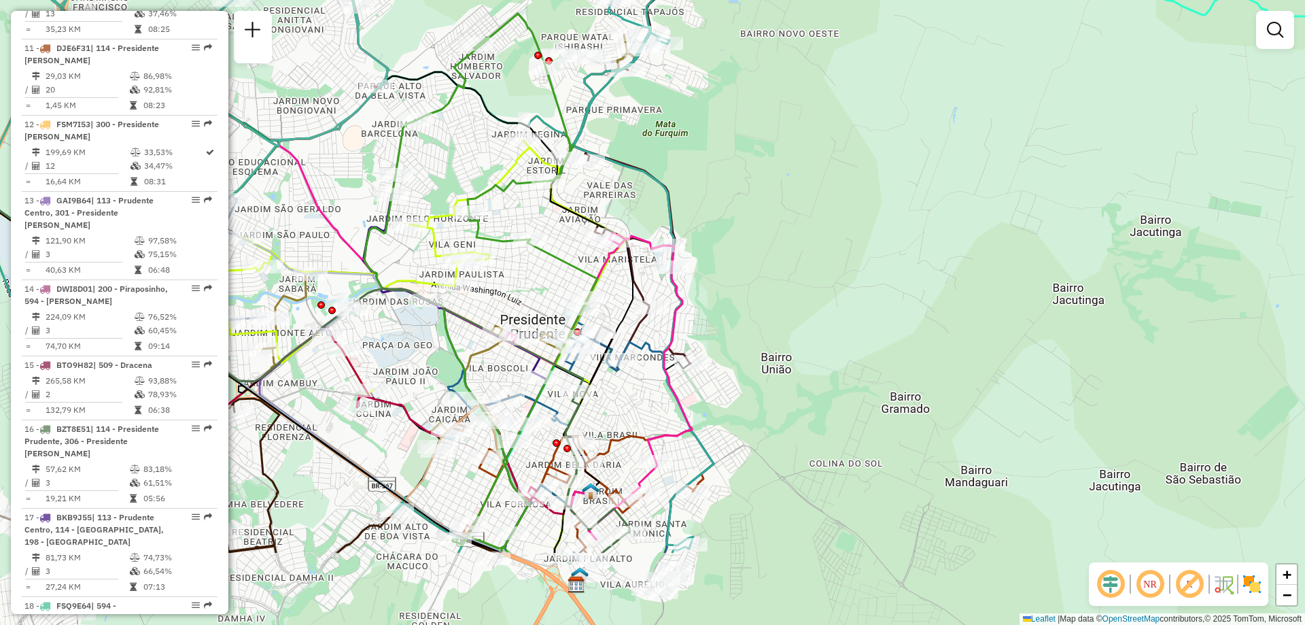
drag, startPoint x: 562, startPoint y: 536, endPoint x: 655, endPoint y: 392, distance: 171.5
click at [657, 383] on div "Janela de atendimento Grade de atendimento Capacidade Transportadoras Veículos …" at bounding box center [652, 312] width 1305 height 625
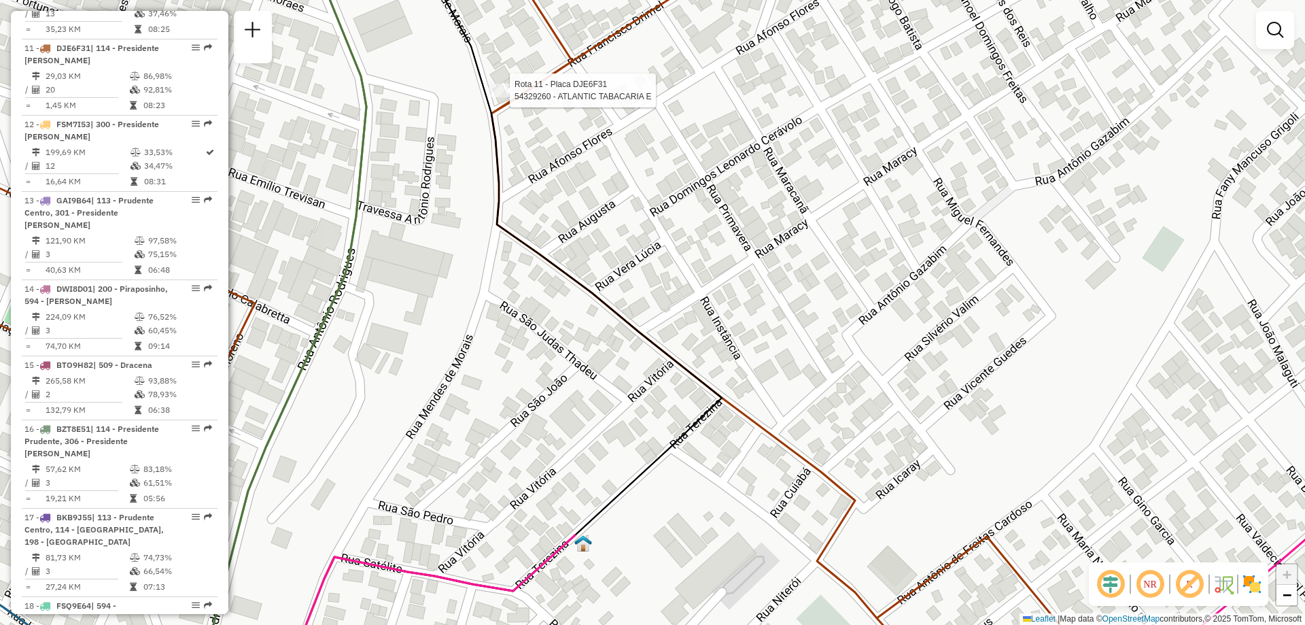
select select "**********"
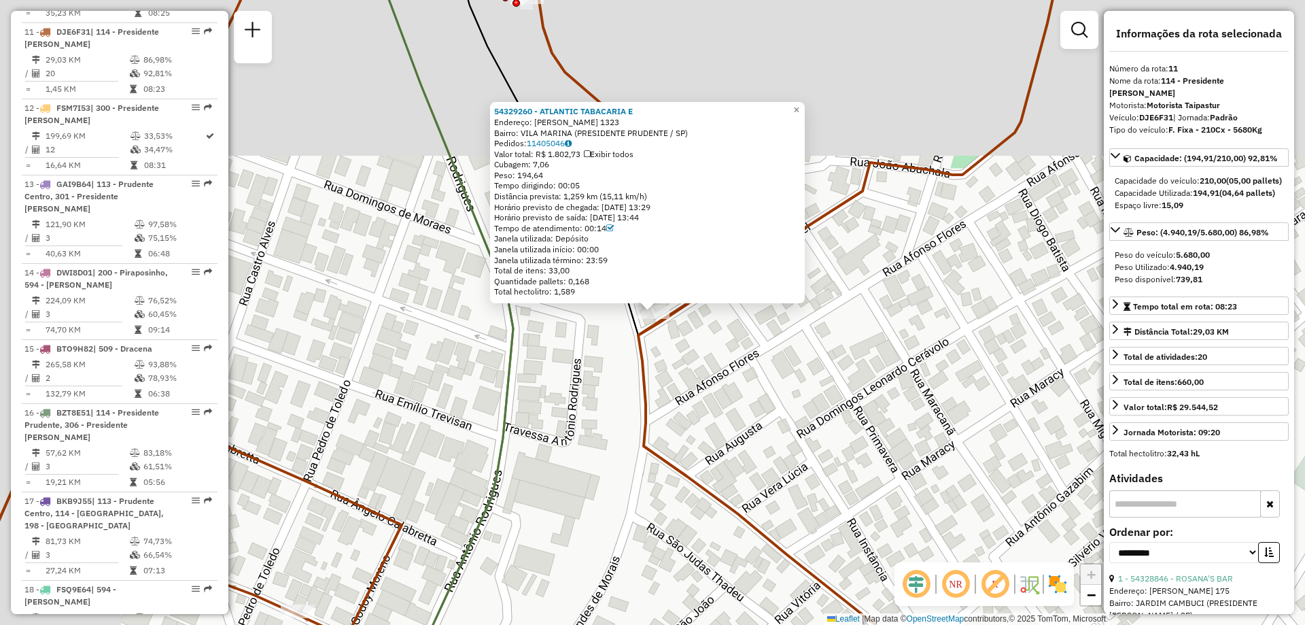
scroll to position [1323, 0]
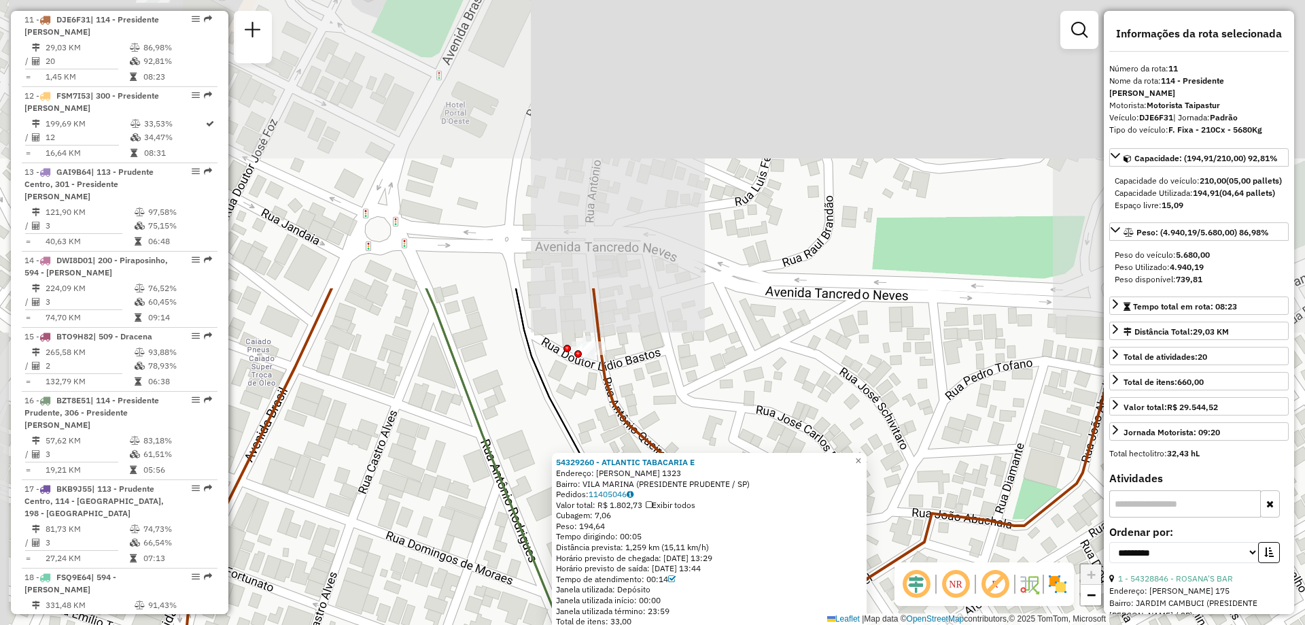
drag, startPoint x: 750, startPoint y: 64, endPoint x: 806, endPoint y: 410, distance: 351.1
click at [806, 410] on div "54329260 - ATLANTIC TABACARIA E Endereço: [PERSON_NAME] DE MORAIS 1323 Bairro: …" at bounding box center [652, 312] width 1305 height 625
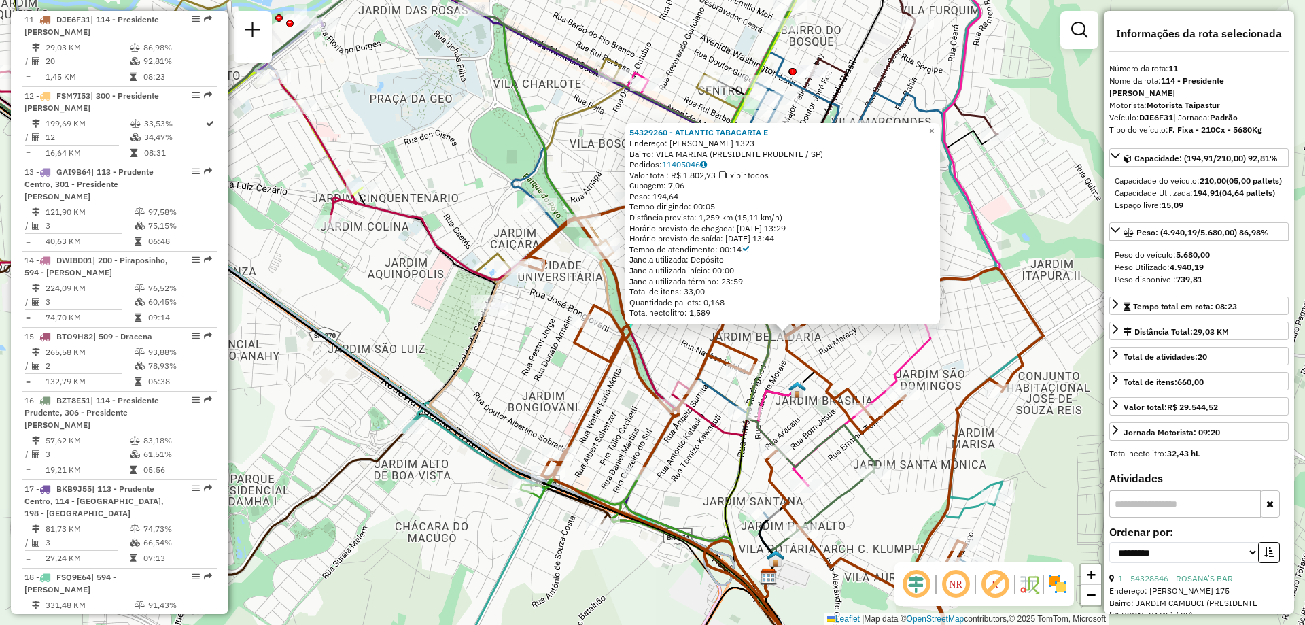
drag, startPoint x: 790, startPoint y: 301, endPoint x: 708, endPoint y: 269, distance: 87.6
click at [708, 269] on div "54329260 - ATLANTIC TABACARIA E Endereço: [PERSON_NAME] DE MORAIS 1323 Bairro: …" at bounding box center [782, 222] width 306 height 191
click at [850, 348] on div "54329260 - ATLANTIC TABACARIA E Endereço: [PERSON_NAME] DE MORAIS 1323 Bairro: …" at bounding box center [652, 312] width 1305 height 625
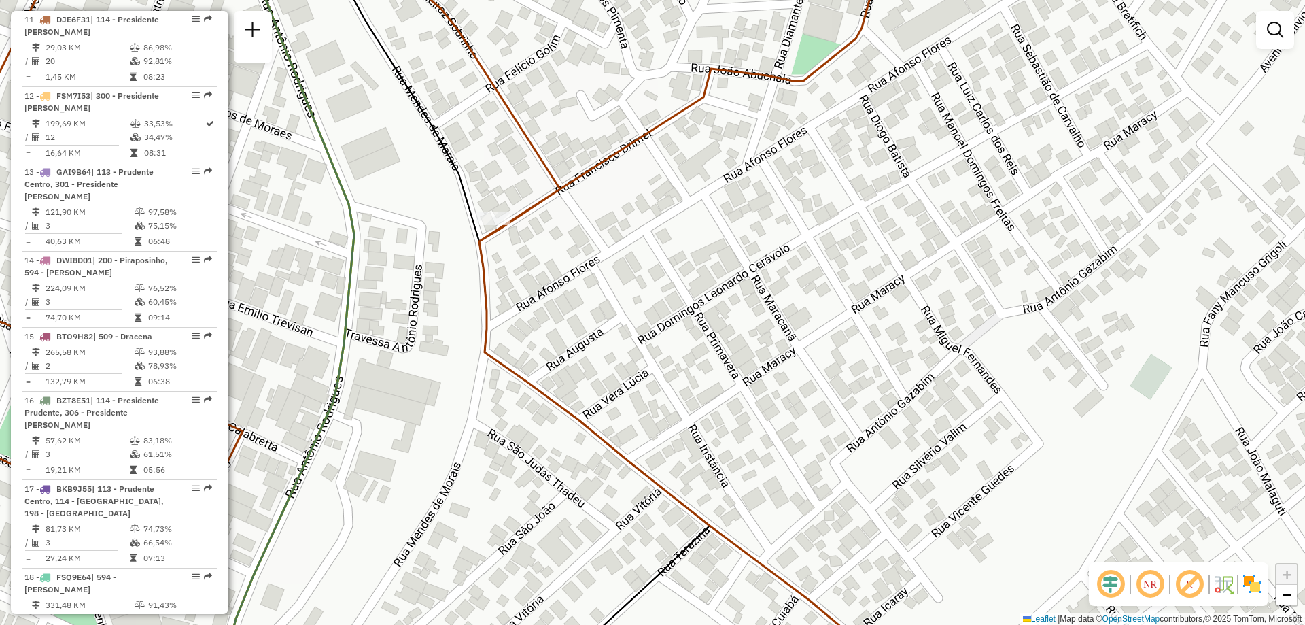
click at [558, 186] on icon at bounding box center [432, 312] width 1124 height 750
select select "**********"
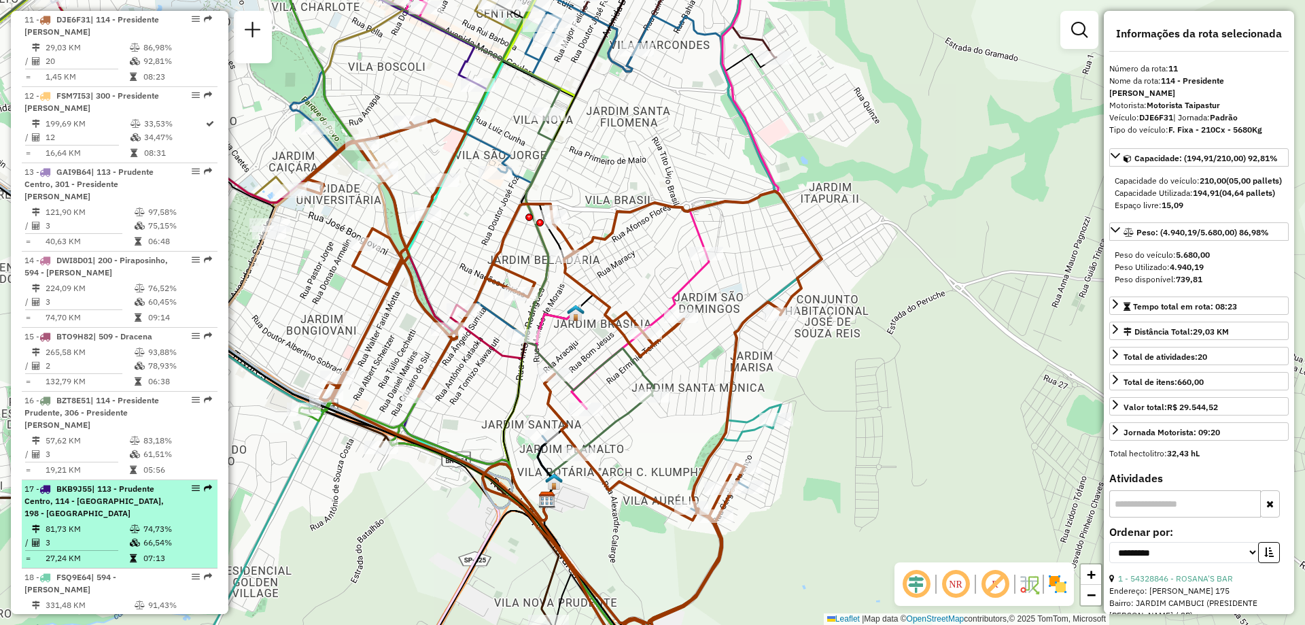
click at [201, 483] on div "17 - BKB9J55 | 113 - Prudente Centro, 114 - [GEOGRAPHIC_DATA], 198 - Anhumas" at bounding box center [119, 501] width 190 height 37
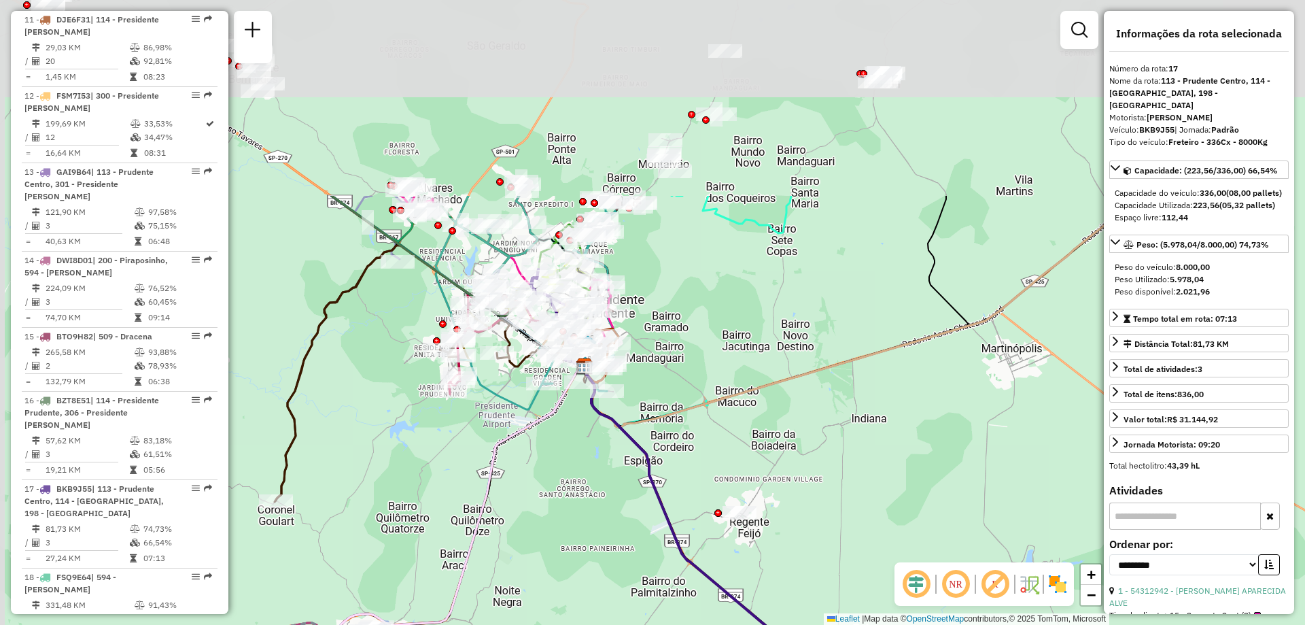
drag, startPoint x: 601, startPoint y: 104, endPoint x: 631, endPoint y: 387, distance: 284.2
click at [632, 384] on div "Janela de atendimento Grade de atendimento Capacidade Transportadoras Veículos …" at bounding box center [652, 312] width 1305 height 625
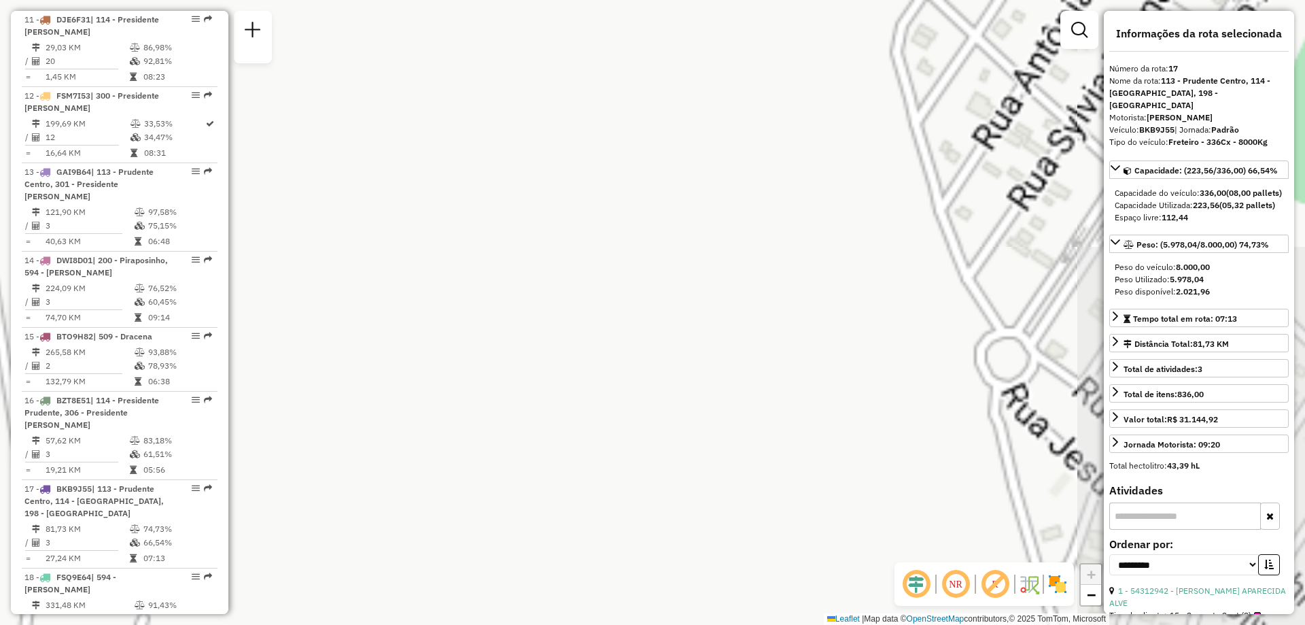
drag, startPoint x: 477, startPoint y: 241, endPoint x: 759, endPoint y: 495, distance: 380.1
click at [759, 495] on div "Janela de atendimento Grade de atendimento Capacidade Transportadoras Veículos …" at bounding box center [652, 312] width 1305 height 625
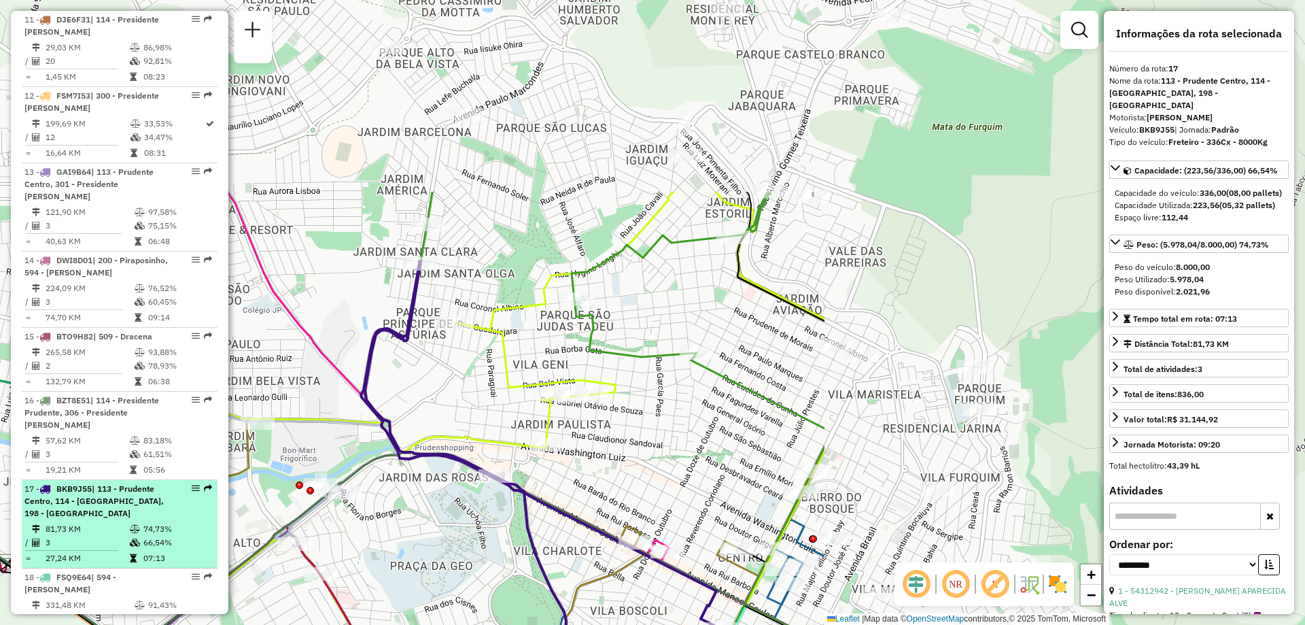
drag, startPoint x: 814, startPoint y: 243, endPoint x: 166, endPoint y: 498, distance: 696.2
click at [154, 512] on hb-router-mapa "Informações da Sessão 1292876 - [DATE] Criação: [DATE] 19:44 Depósito: CDD Pres…" at bounding box center [652, 312] width 1305 height 625
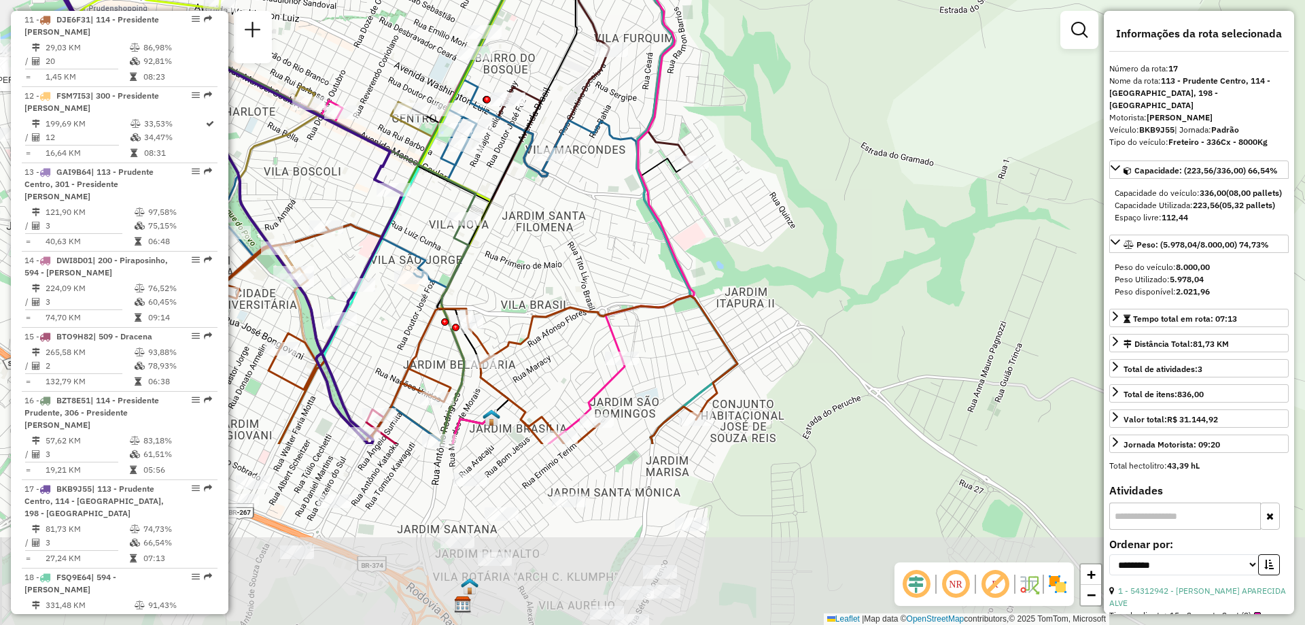
drag, startPoint x: 410, startPoint y: 440, endPoint x: 595, endPoint y: 197, distance: 305.5
click at [595, 197] on div "Rota 34 - Placa RTO2J78 54312173 - LANCHONETE R ISIDIO Rota 30 - Placa NOT0012 …" at bounding box center [652, 312] width 1305 height 625
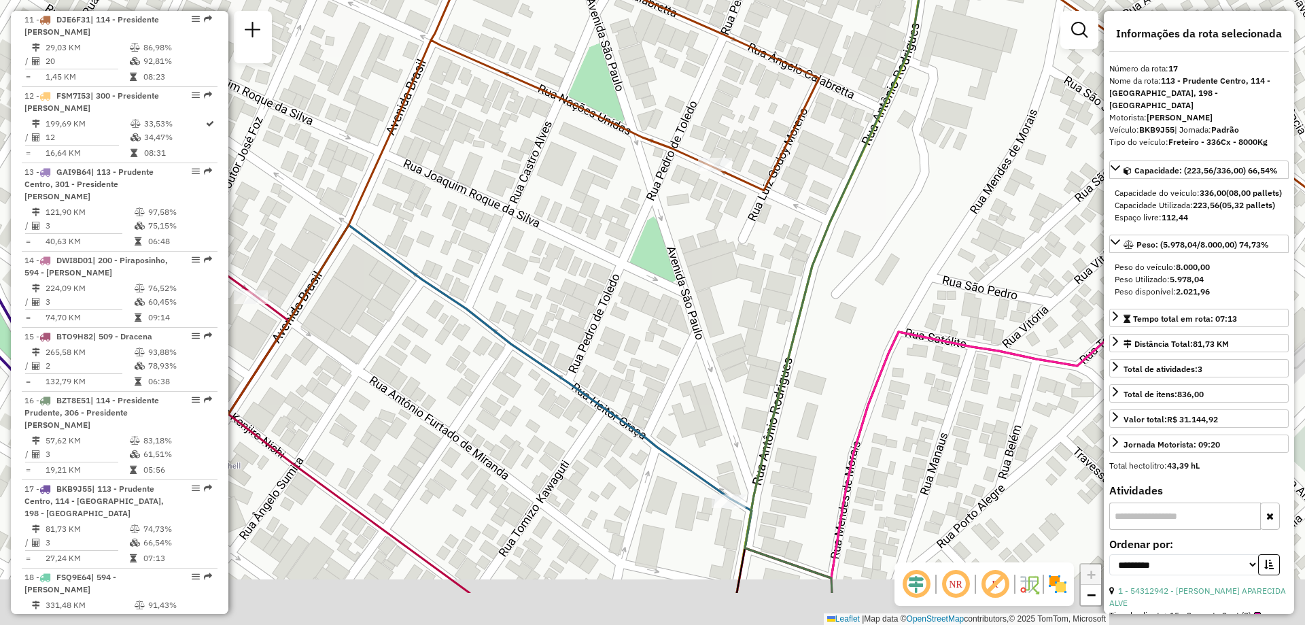
drag, startPoint x: 493, startPoint y: 428, endPoint x: 477, endPoint y: 322, distance: 107.3
click at [477, 325] on div "Rota 34 - Placa RTO2J78 54312173 - LANCHONETE R ISIDIO Rota 30 - Placa NOT0012 …" at bounding box center [652, 312] width 1305 height 625
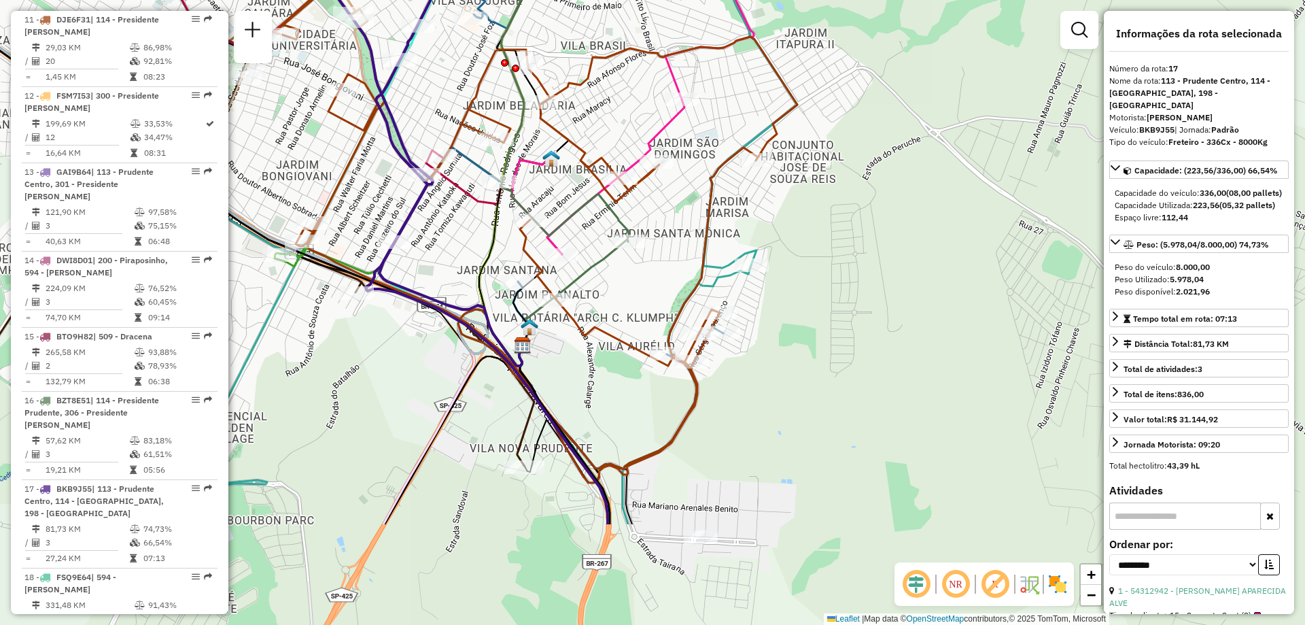
drag, startPoint x: 734, startPoint y: 471, endPoint x: 694, endPoint y: 308, distance: 168.0
click at [694, 308] on div "Rota 34 - Placa RTO2J78 54312173 - LANCHONETE R ISIDIO Rota 30 - Placa NOT0012 …" at bounding box center [652, 312] width 1305 height 625
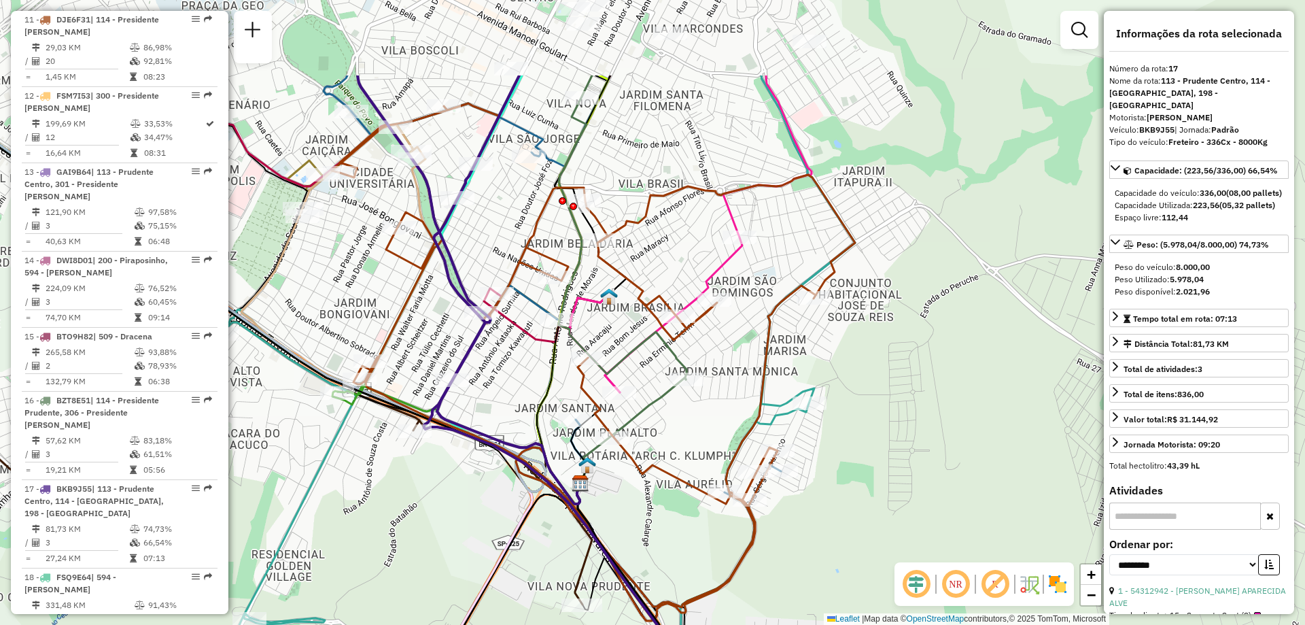
drag, startPoint x: 561, startPoint y: 184, endPoint x: 618, endPoint y: 336, distance: 162.3
click at [620, 335] on div "Rota 34 - Placa RTO2J78 54312173 - LANCHONETE R ISIDIO Rota 30 - Placa NOT0012 …" at bounding box center [652, 312] width 1305 height 625
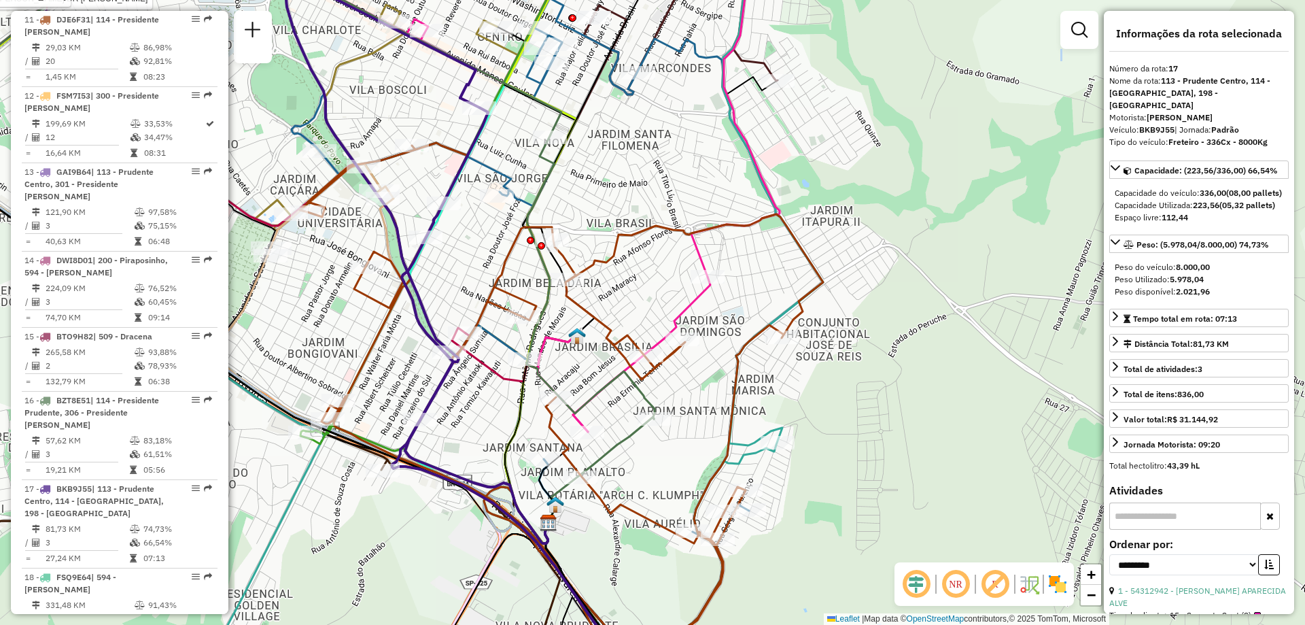
drag, startPoint x: 584, startPoint y: 357, endPoint x: 748, endPoint y: 340, distance: 164.7
click at [748, 340] on div "Rota 34 - Placa RTO2J78 54312173 - LANCHONETE R ISIDIO Rota 30 - Placa NOT0012 …" at bounding box center [652, 312] width 1305 height 625
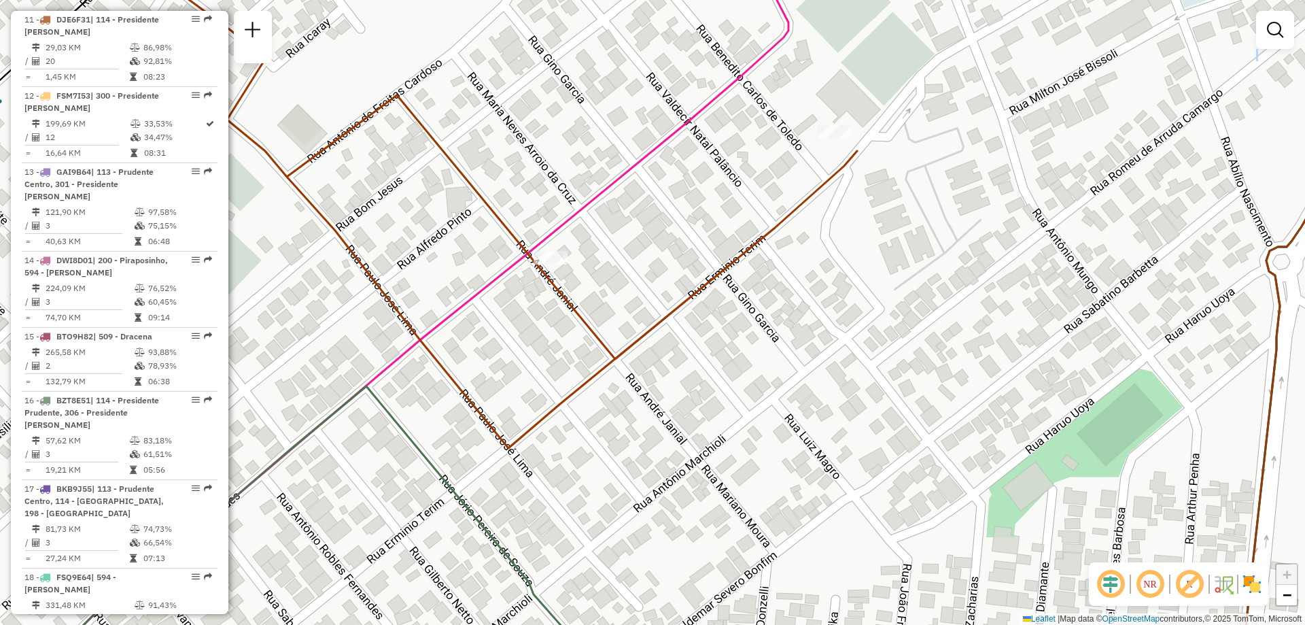
click at [845, 158] on icon at bounding box center [771, 312] width 1327 height 750
select select "**********"
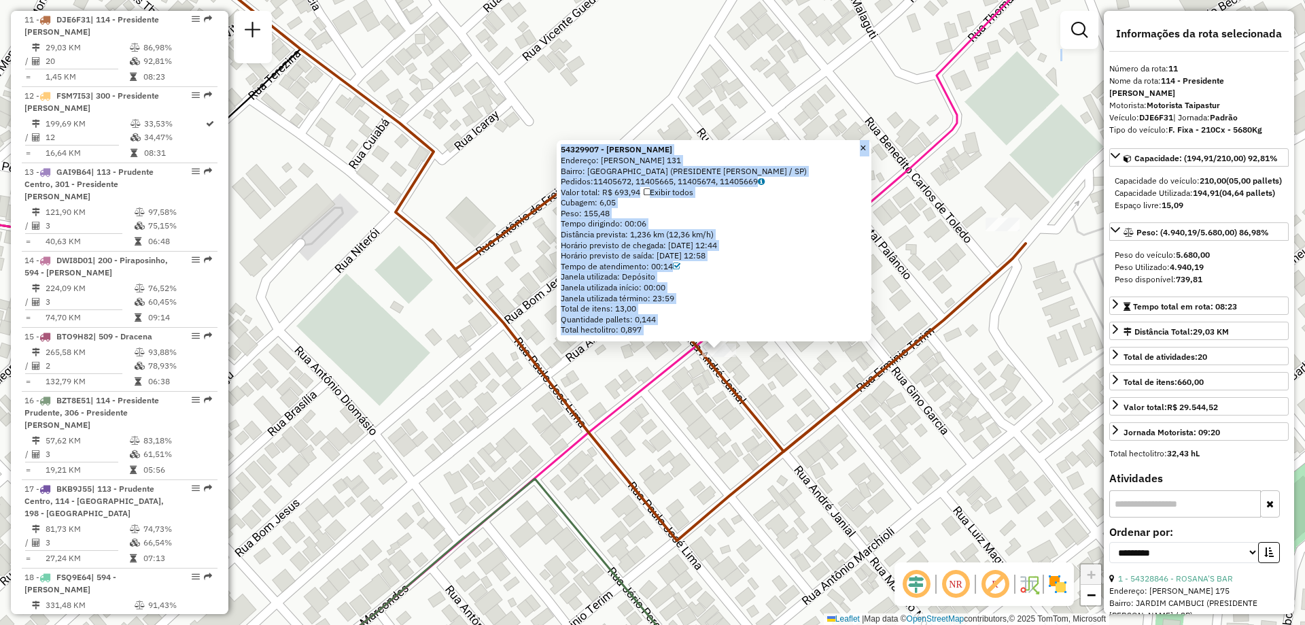
drag, startPoint x: 877, startPoint y: 230, endPoint x: 948, endPoint y: 272, distance: 82.5
click at [948, 272] on div "54329907 - [PERSON_NAME]: [PERSON_NAME] 131 Bairro: [GEOGRAPHIC_DATA] (PRESIDEN…" at bounding box center [652, 312] width 1305 height 625
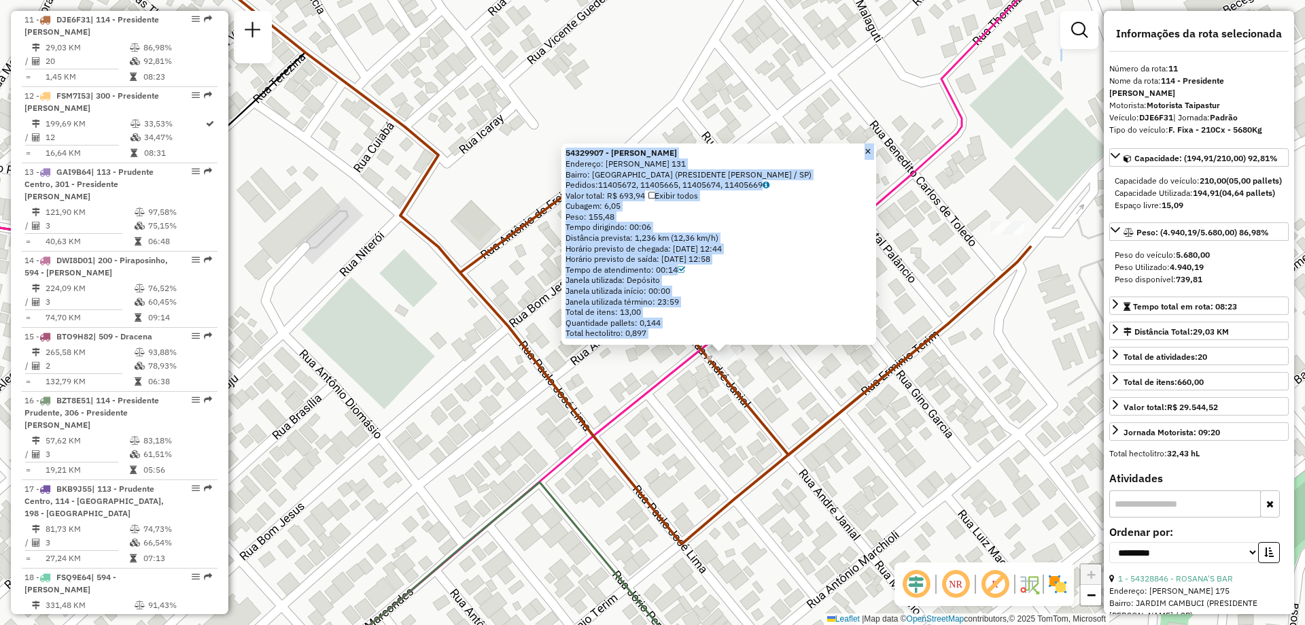
click at [680, 421] on div "54329907 - [PERSON_NAME]: [PERSON_NAME] 131 Bairro: [GEOGRAPHIC_DATA] (PRESIDEN…" at bounding box center [652, 312] width 1305 height 625
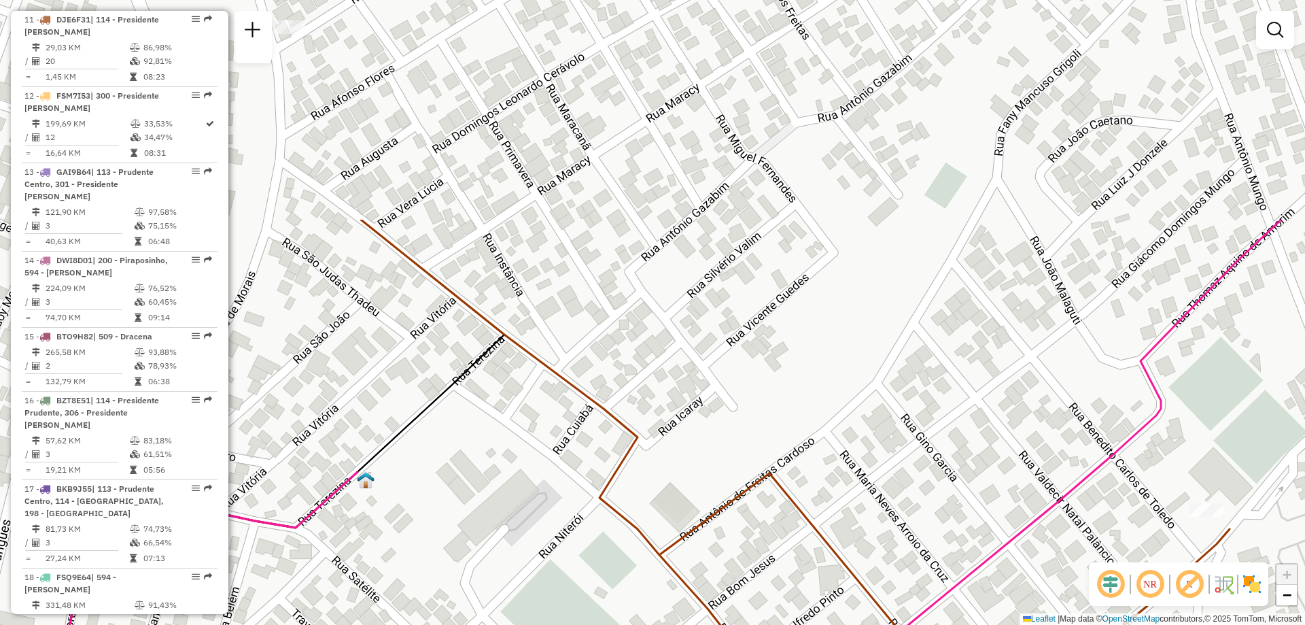
drag, startPoint x: 702, startPoint y: 188, endPoint x: 1000, endPoint y: 560, distance: 476.6
click at [1000, 560] on div "Janela de atendimento Grade de atendimento Capacidade Transportadoras Veículos …" at bounding box center [652, 312] width 1305 height 625
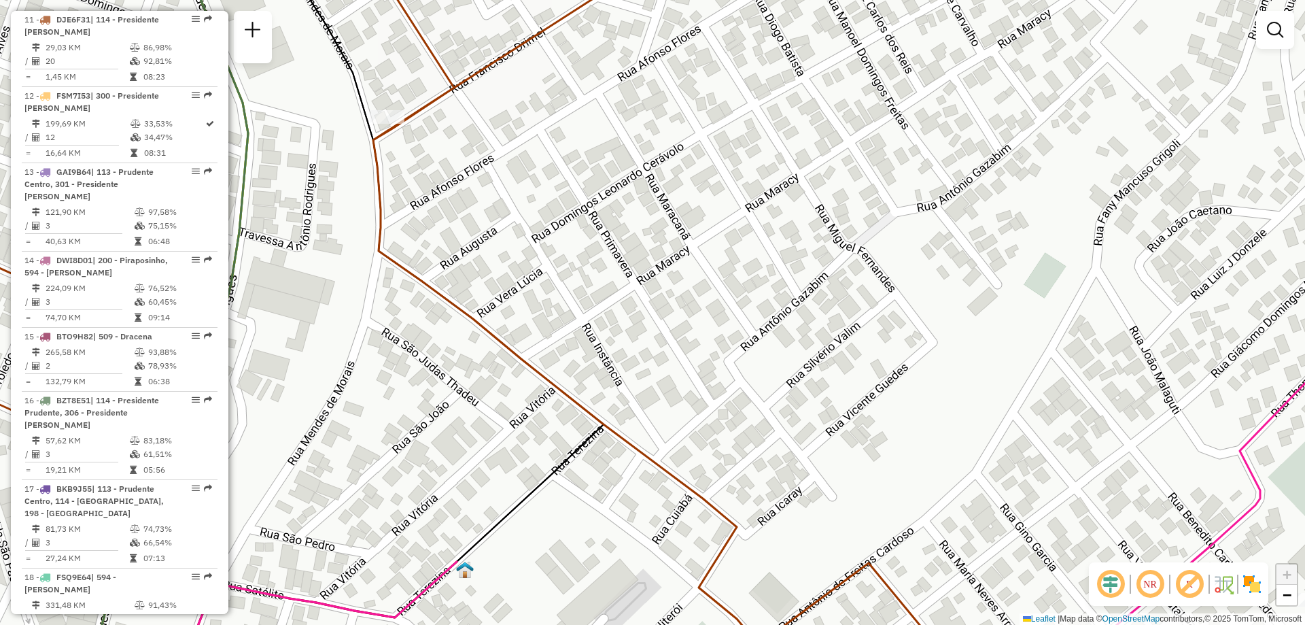
click at [389, 109] on div "Rota 11 - Placa DJE6F31 54329260 - ATLANTIC TABACARIA E Janela de atendimento G…" at bounding box center [652, 312] width 1305 height 625
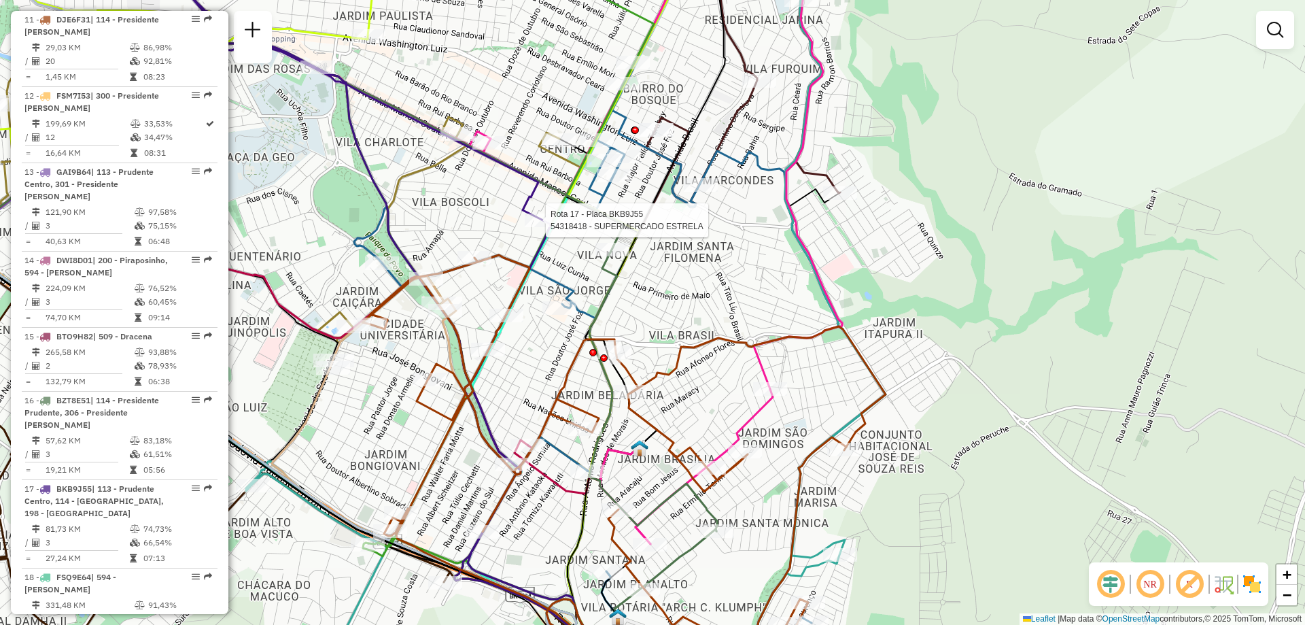
drag, startPoint x: 611, startPoint y: 299, endPoint x: 571, endPoint y: 281, distance: 44.1
click at [536, 227] on div "Rota 17 - Placa BKB9J55 54318418 - SUPERMERCADO ESTRELA Janela de atendimento G…" at bounding box center [652, 312] width 1305 height 625
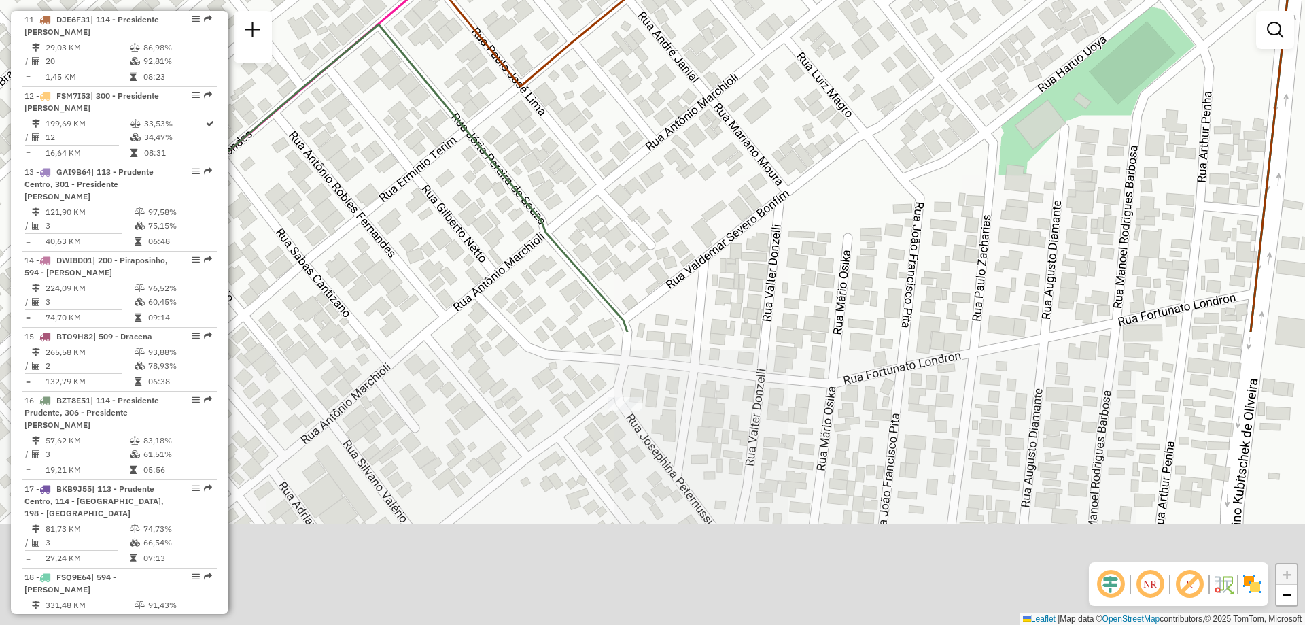
drag, startPoint x: 726, startPoint y: 463, endPoint x: 694, endPoint y: 296, distance: 170.2
click at [606, 109] on div "Janela de atendimento Grade de atendimento Capacidade Transportadoras Veículos …" at bounding box center [652, 312] width 1305 height 625
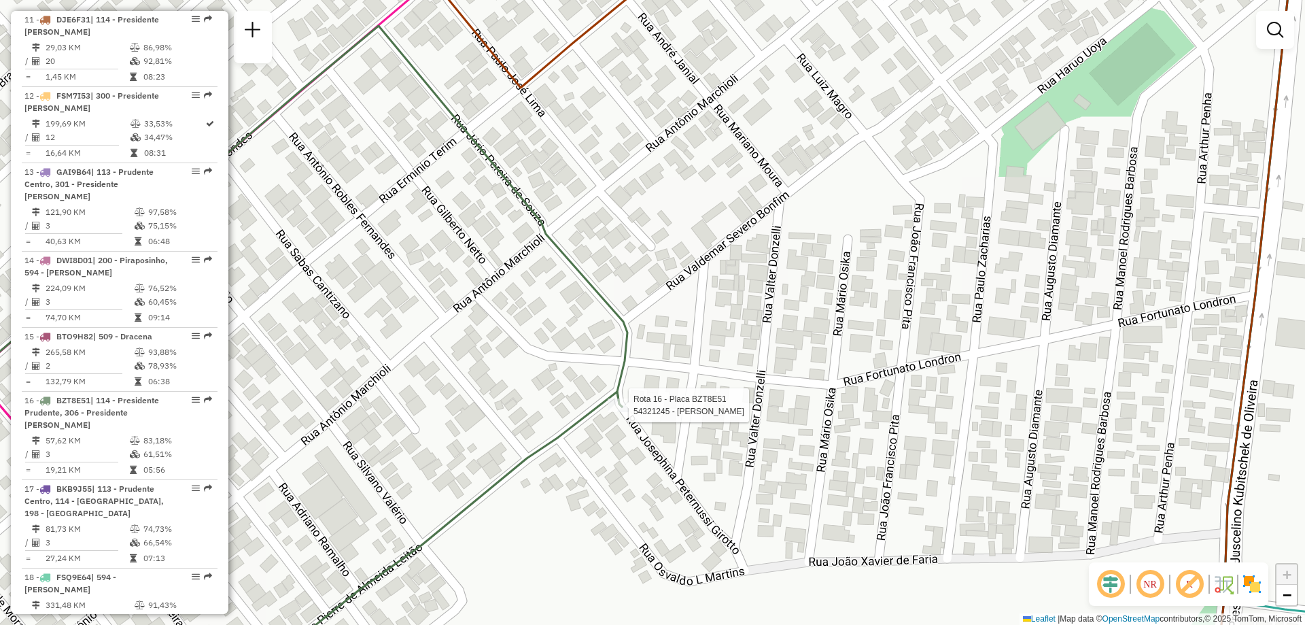
select select "**********"
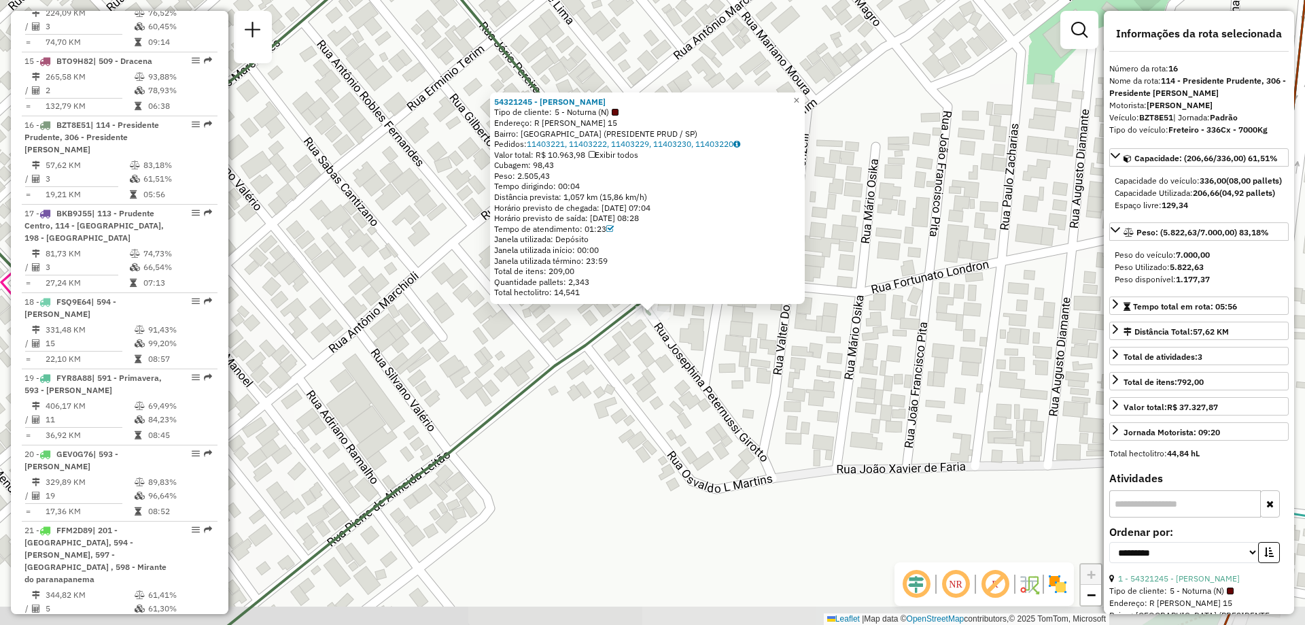
scroll to position [1691, 0]
